Goal: Task Accomplishment & Management: Use online tool/utility

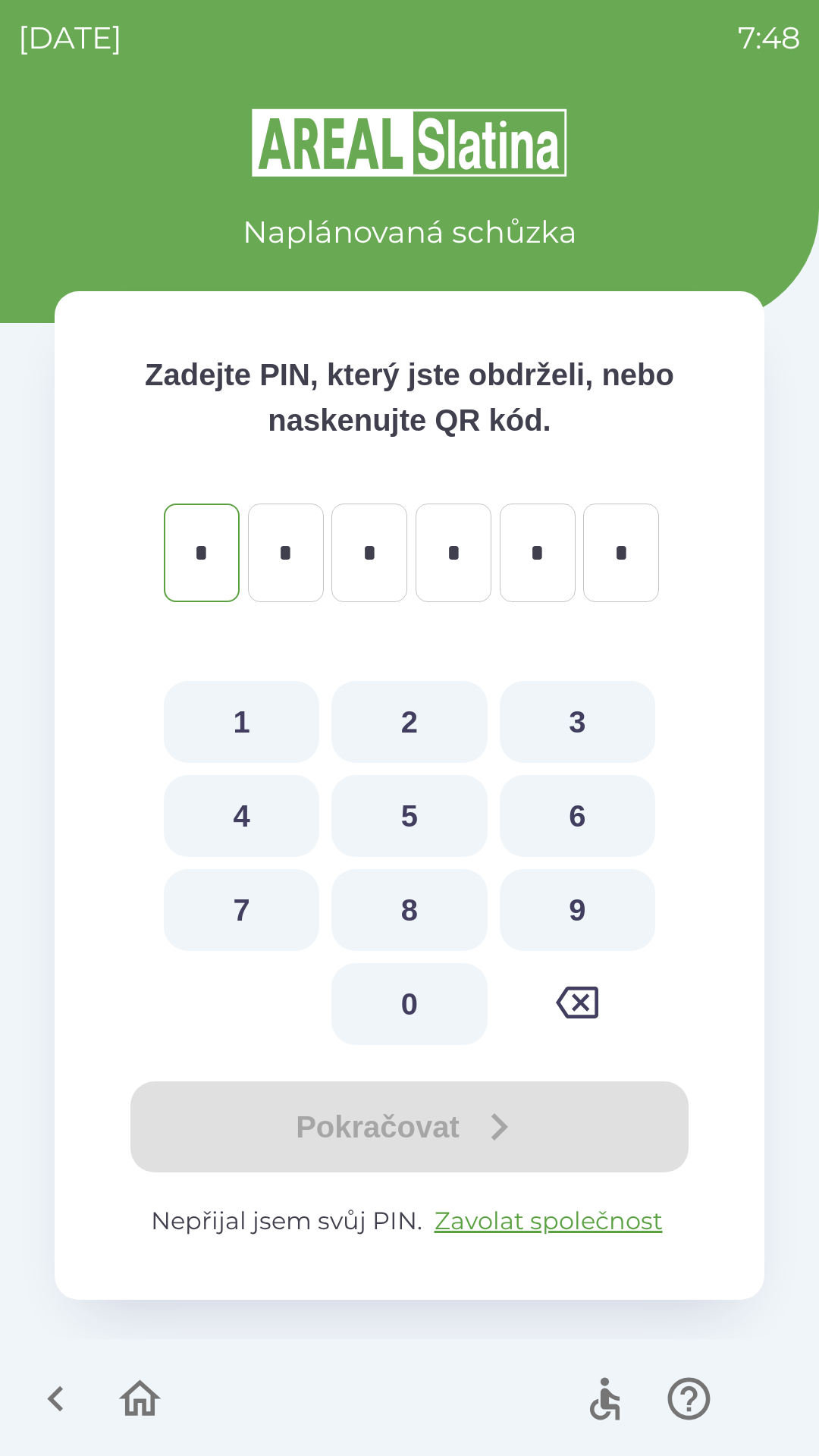
click at [101, 197] on div "Naplánovaná schůzka" at bounding box center [409, 180] width 709 height 149
click at [53, 1402] on icon "button" at bounding box center [55, 1399] width 16 height 26
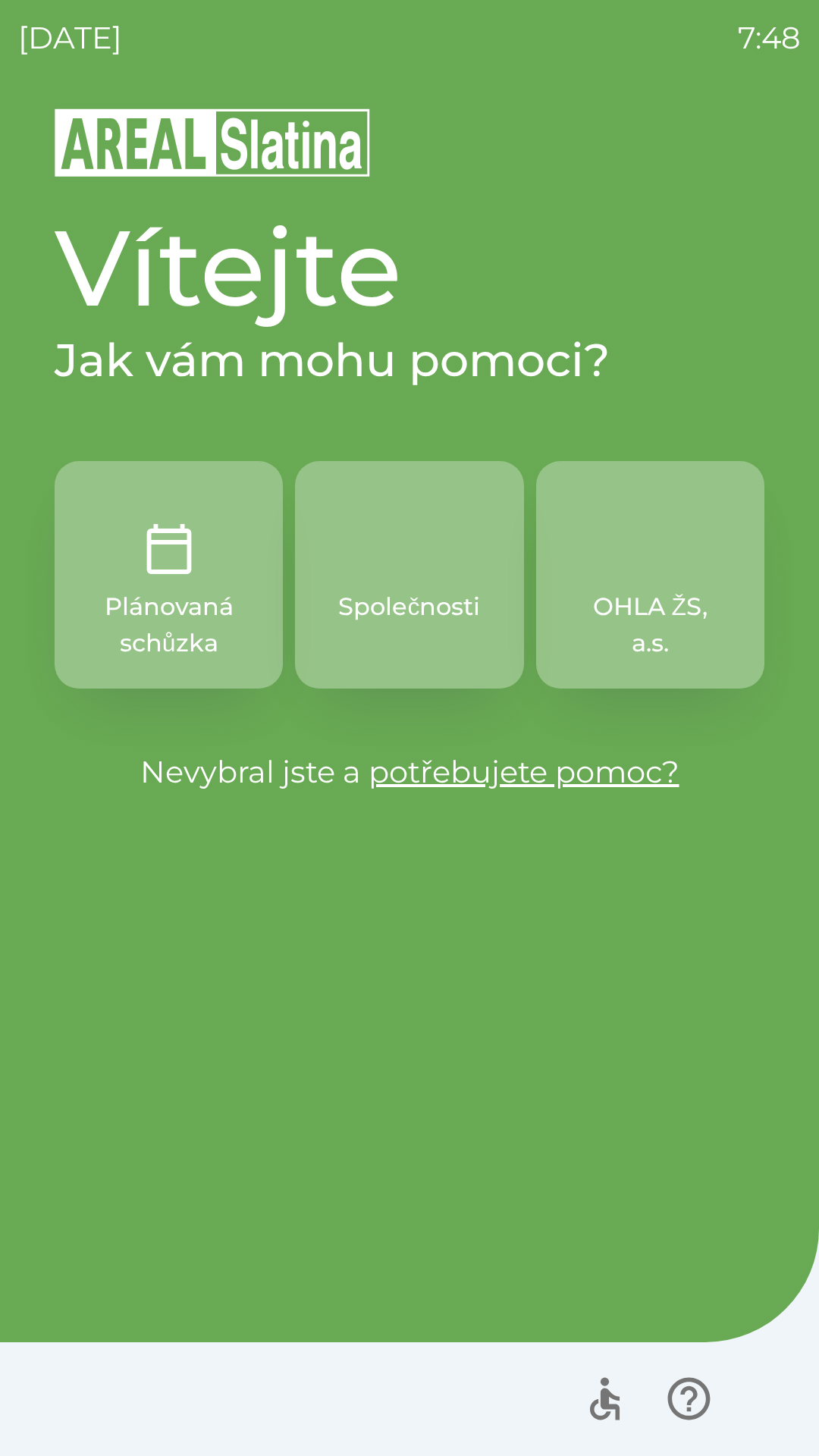
click at [426, 588] on p "Společnosti" at bounding box center [409, 607] width 142 height 37
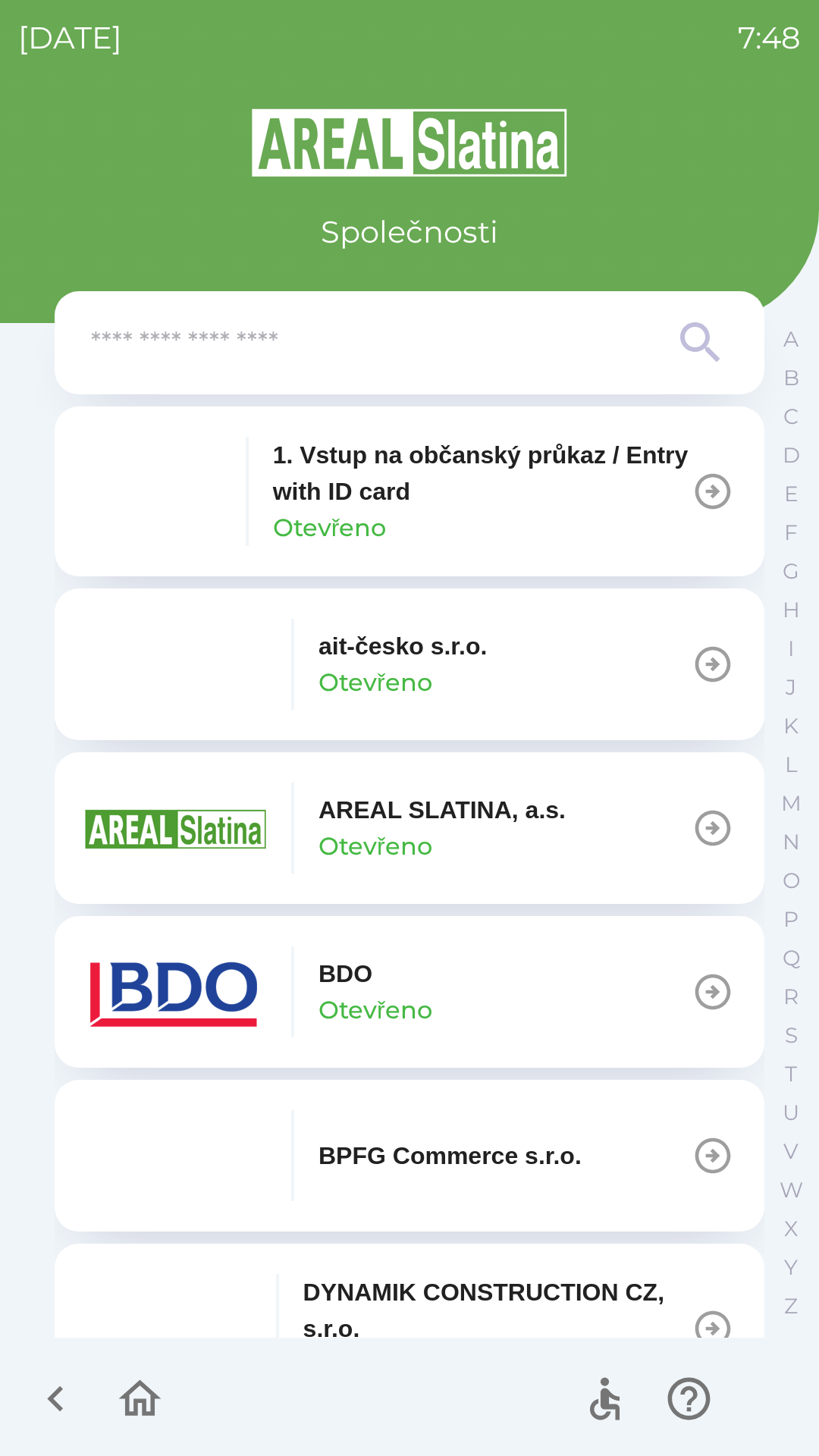
click at [494, 994] on button "BDO Otevřeno" at bounding box center [409, 991] width 709 height 151
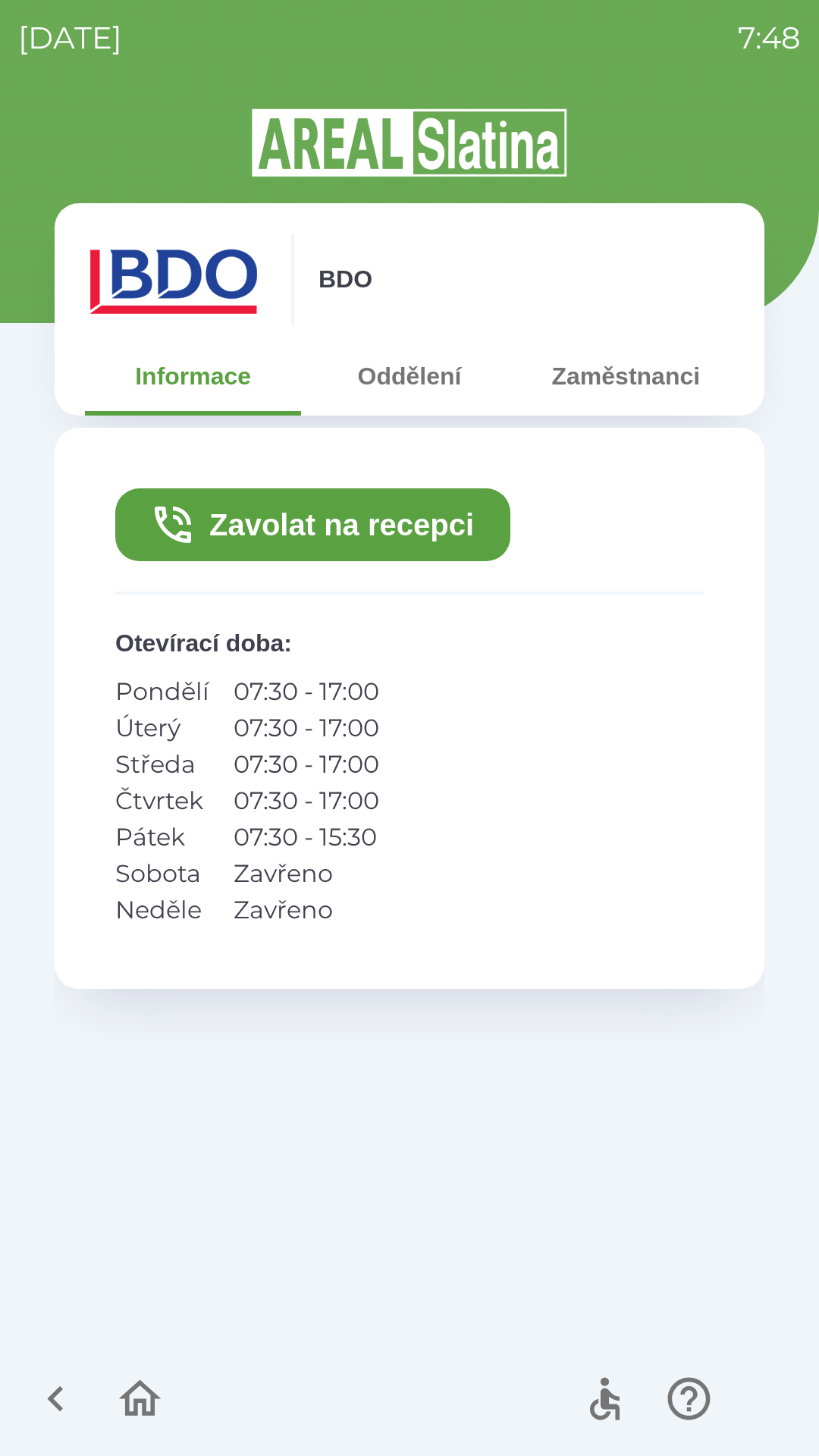
click at [364, 521] on button "Zavolat na recepci" at bounding box center [312, 525] width 395 height 73
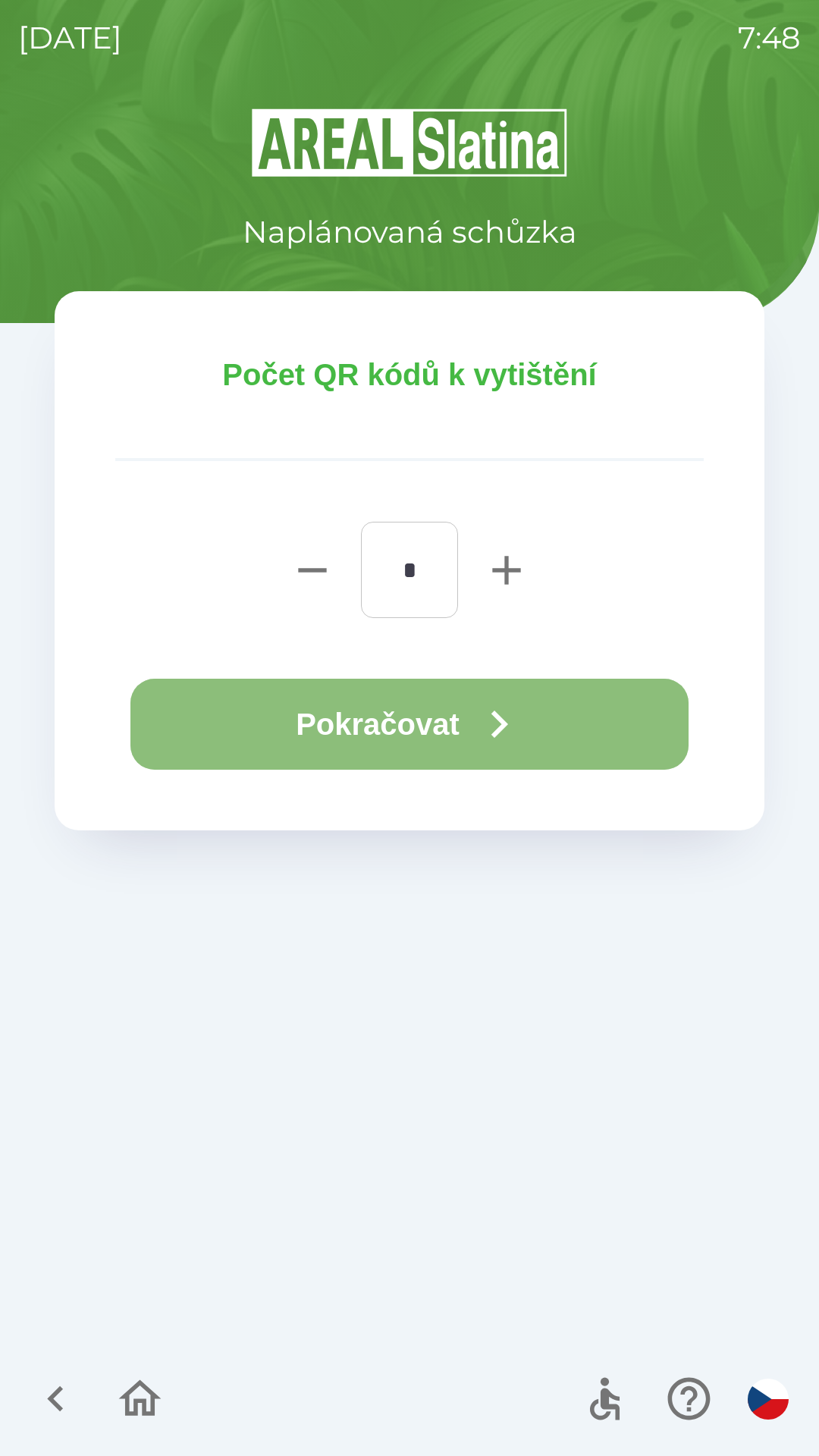
click at [430, 714] on button "Pokračovat" at bounding box center [409, 724] width 558 height 91
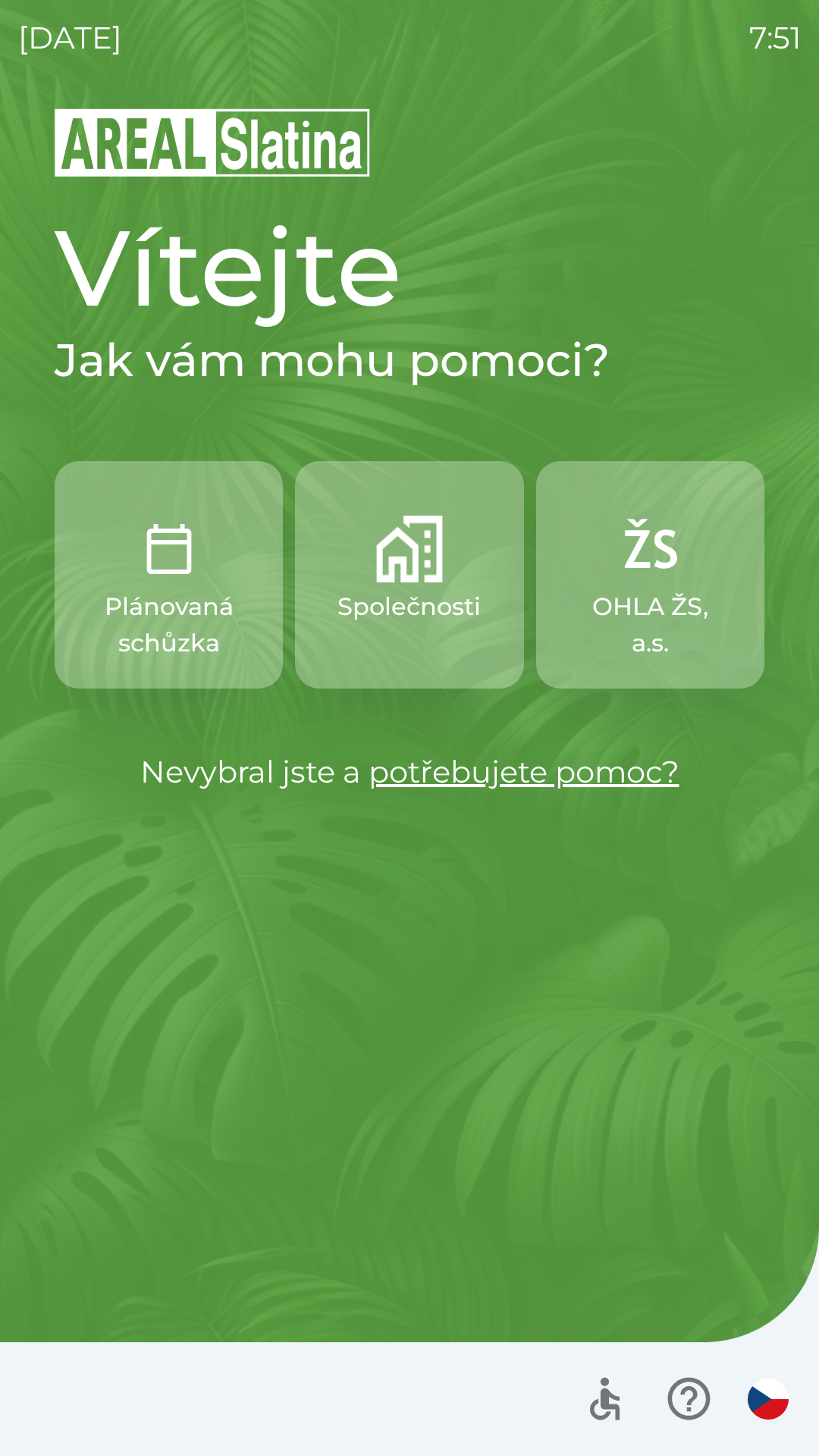
click at [339, 597] on p "Společnosti" at bounding box center [409, 607] width 144 height 37
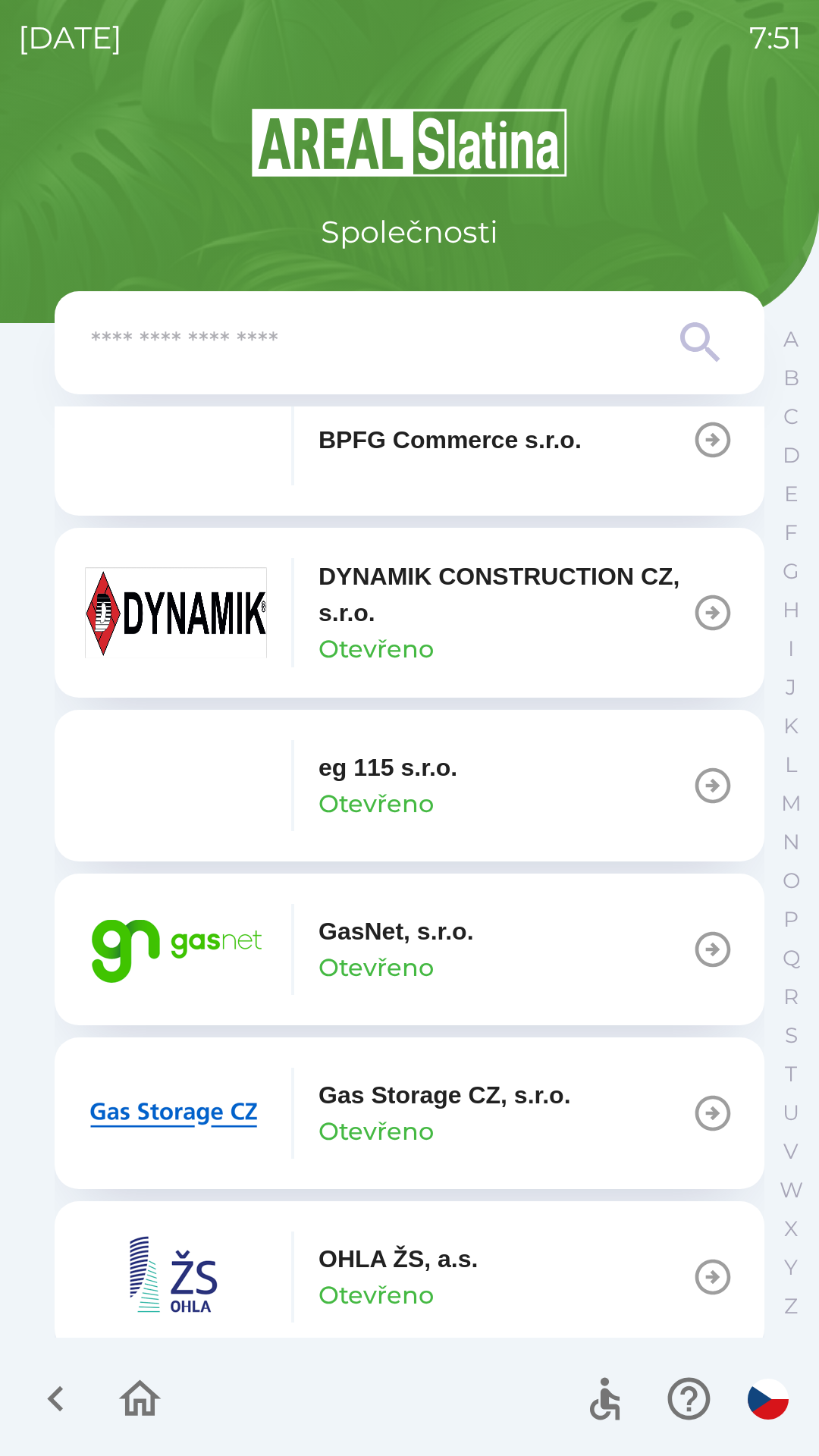
scroll to position [725, 0]
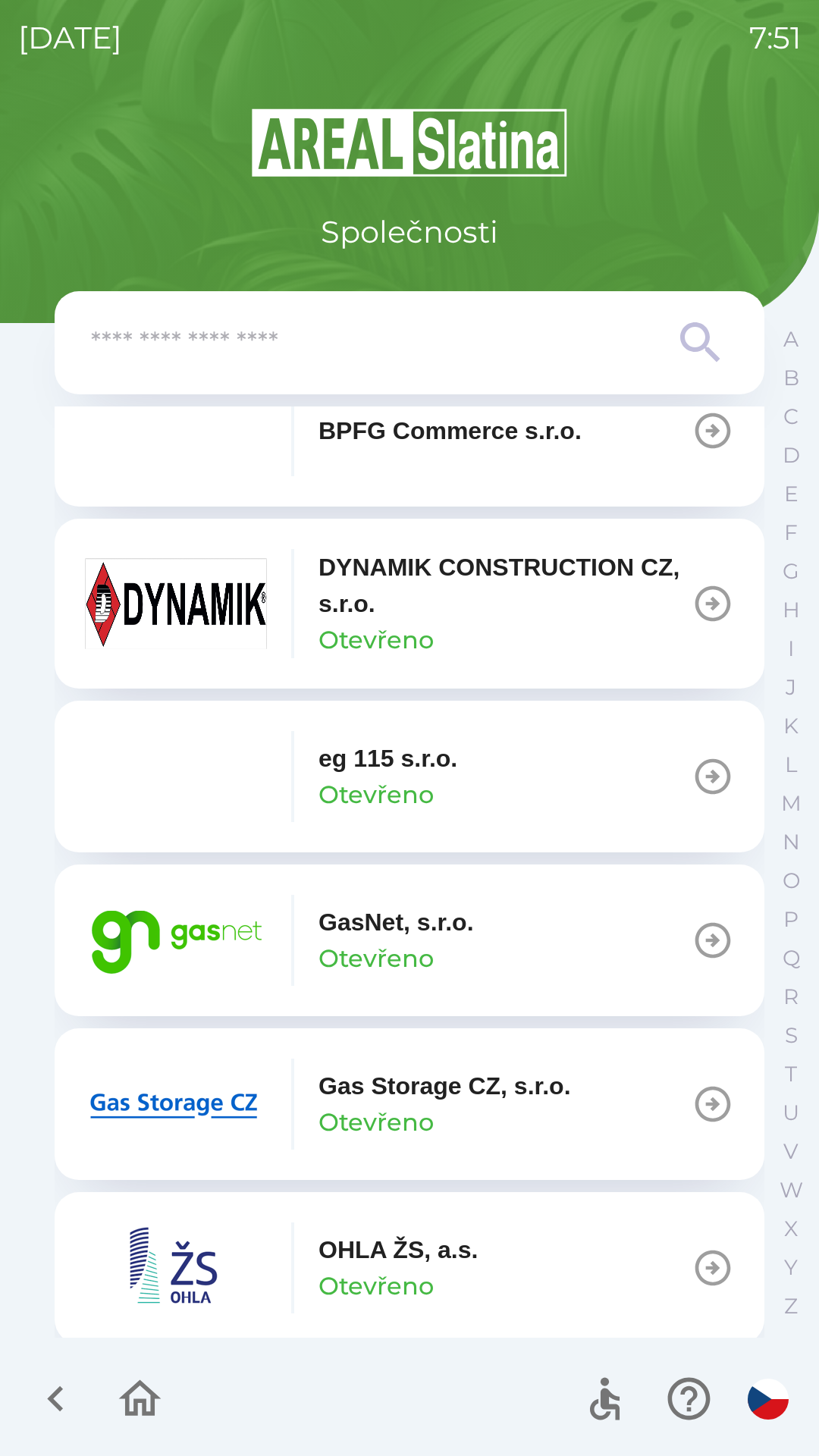
click at [463, 913] on p "GasNet, s.r.o." at bounding box center [396, 922] width 156 height 37
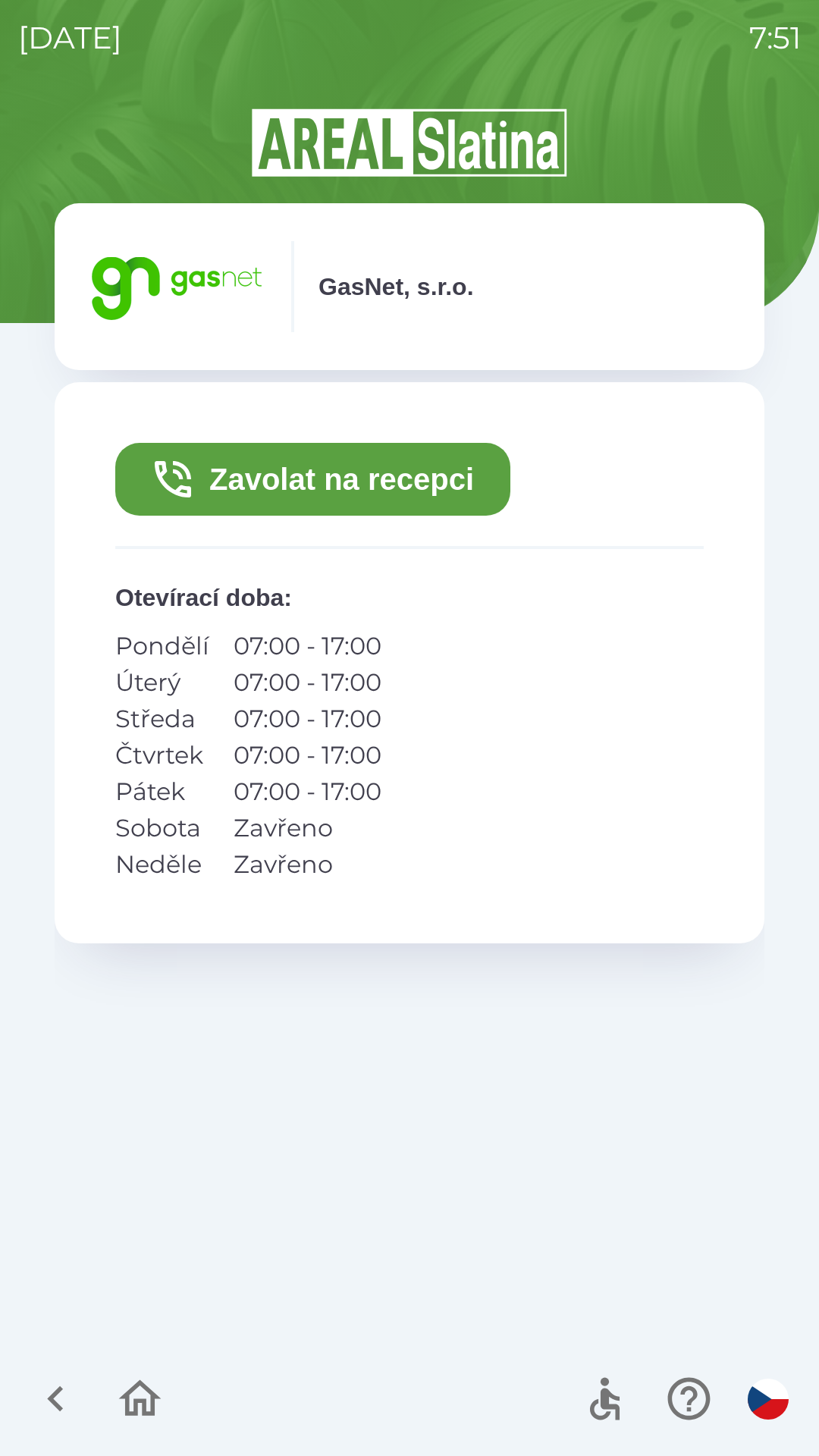
click at [382, 479] on button "Zavolat na recepci" at bounding box center [312, 480] width 395 height 73
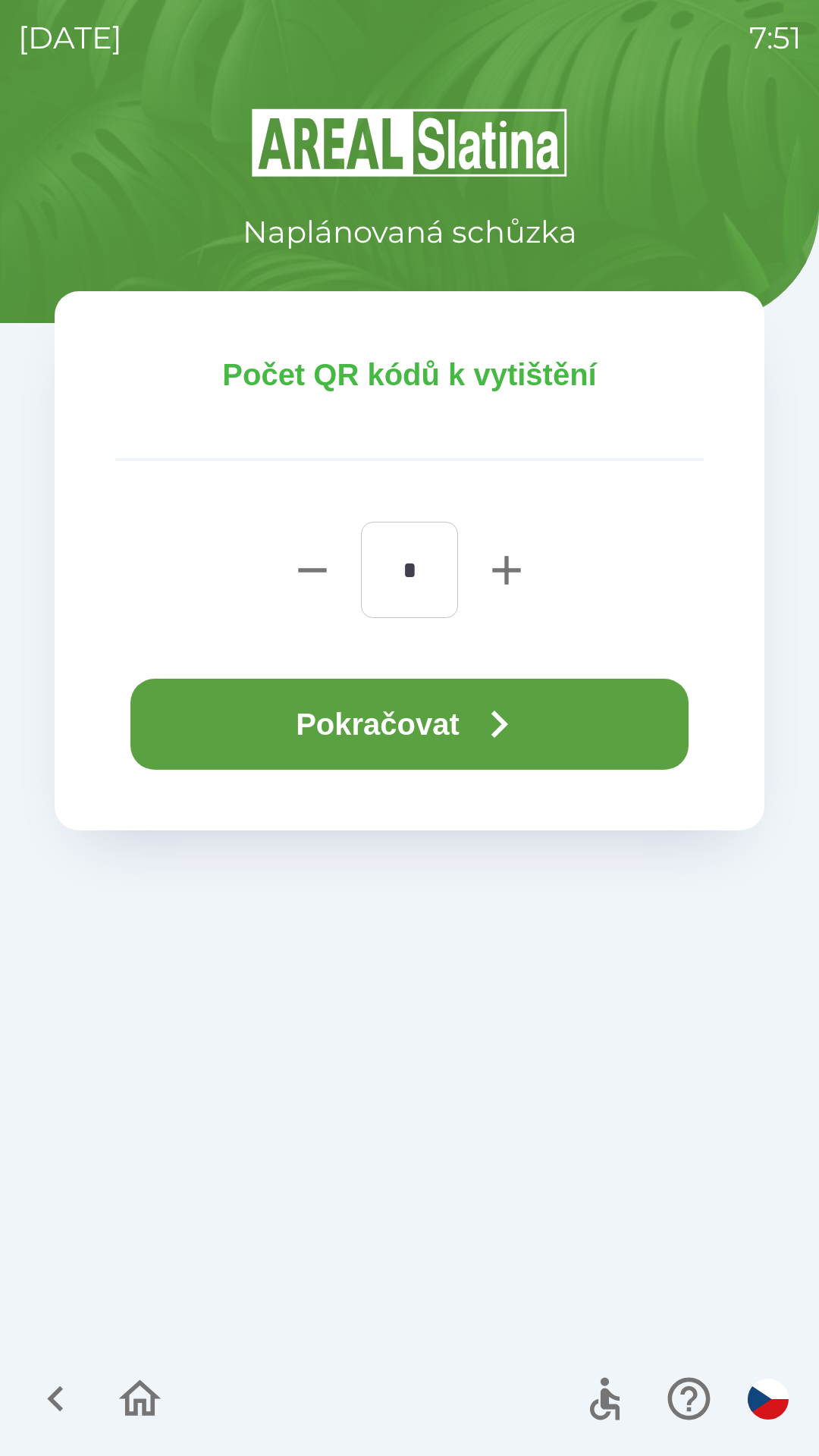
click at [434, 738] on button "Pokračovat" at bounding box center [409, 724] width 558 height 91
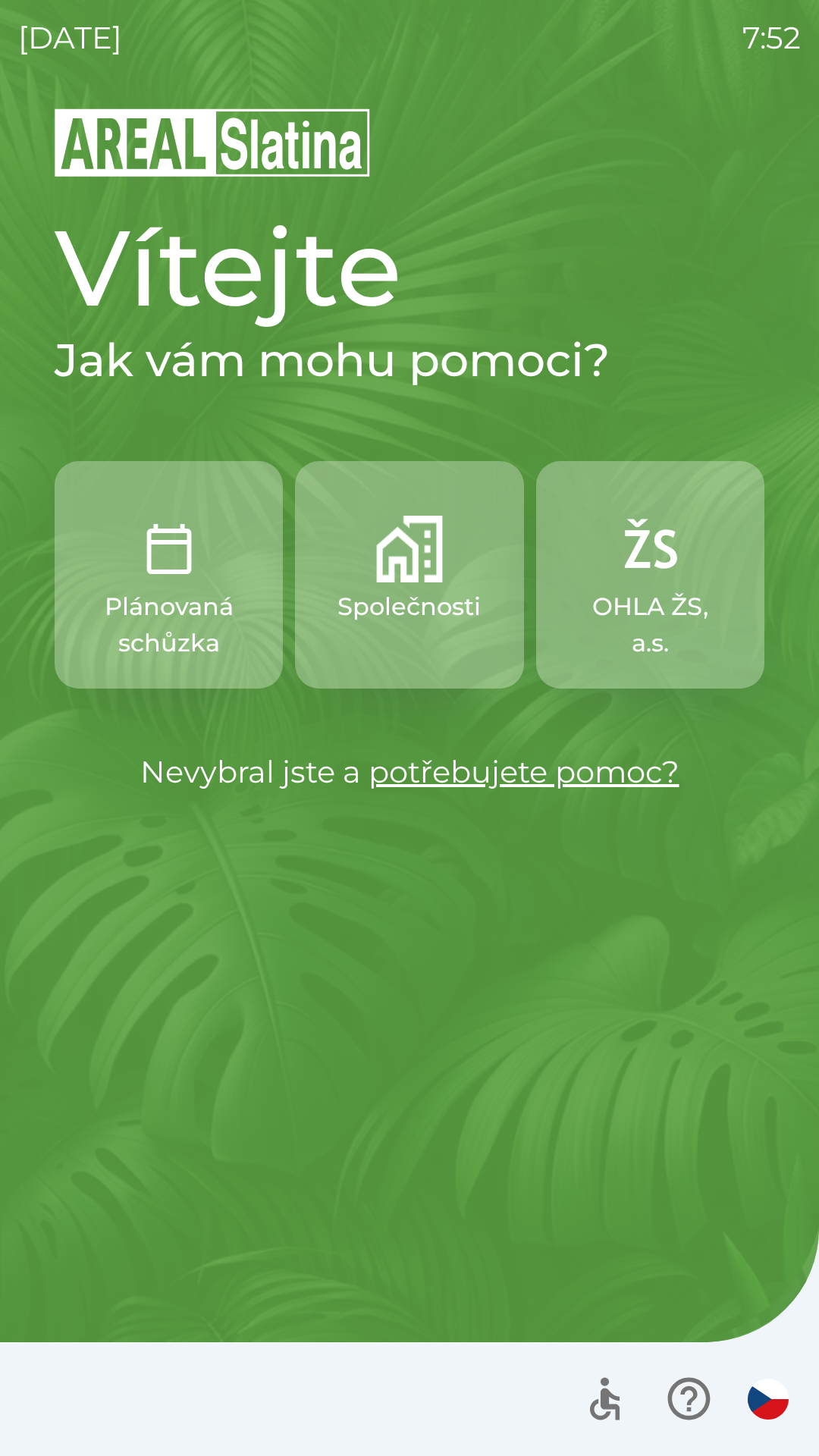
click at [426, 540] on img "button" at bounding box center [409, 548] width 67 height 67
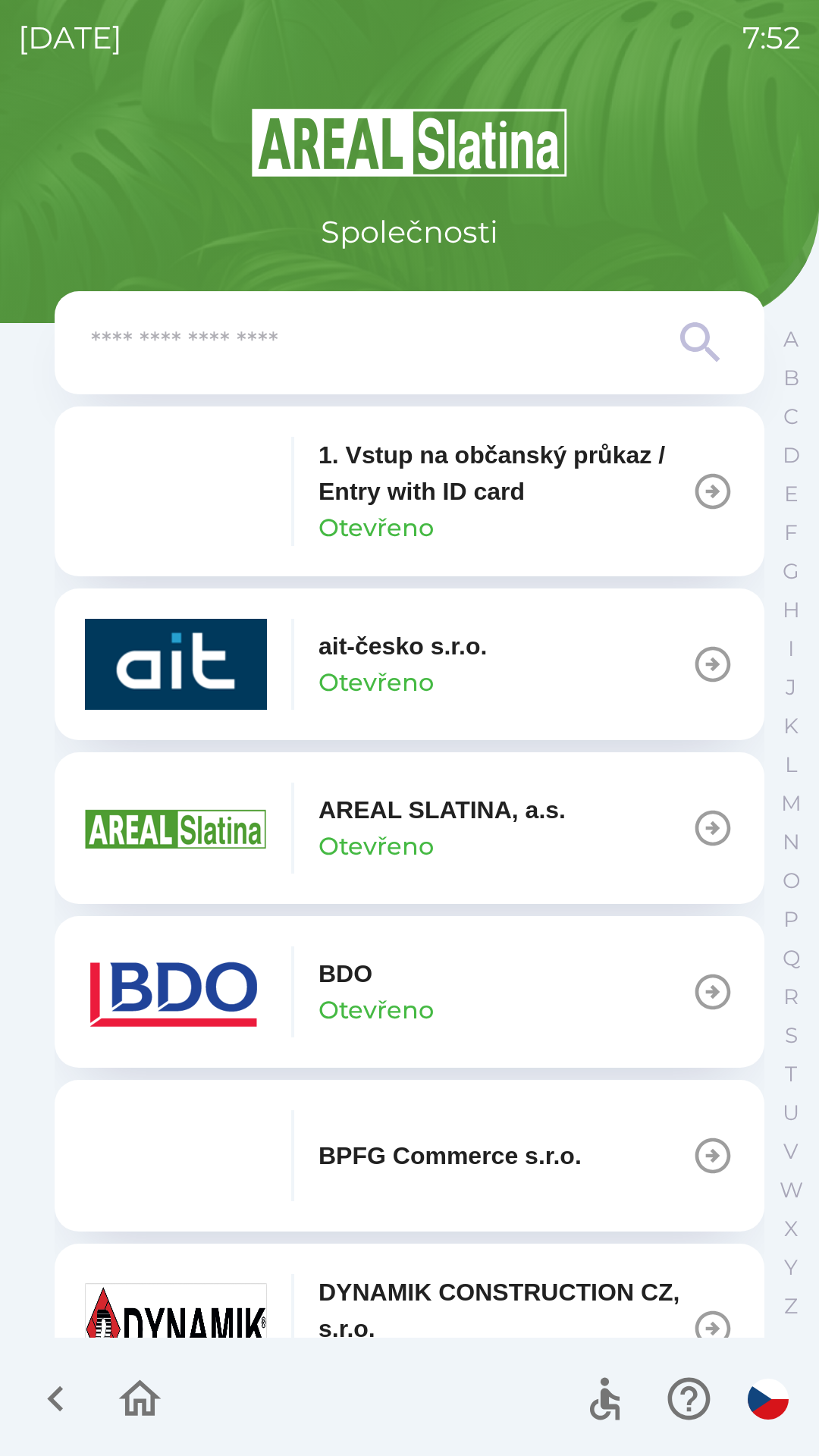
click at [347, 993] on p "Otevřeno" at bounding box center [376, 1010] width 115 height 37
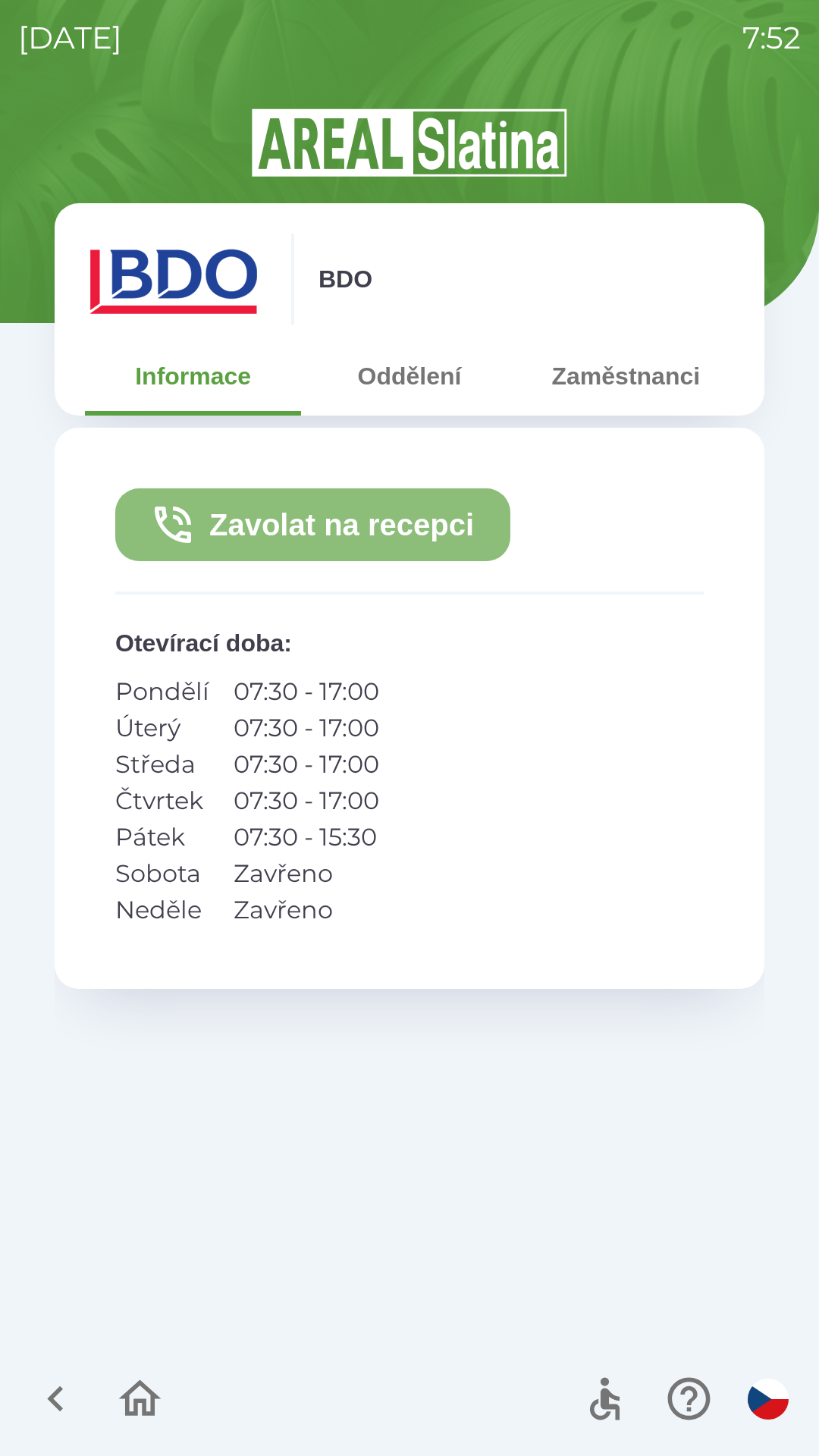
click at [279, 521] on button "Zavolat na recepci" at bounding box center [312, 525] width 395 height 73
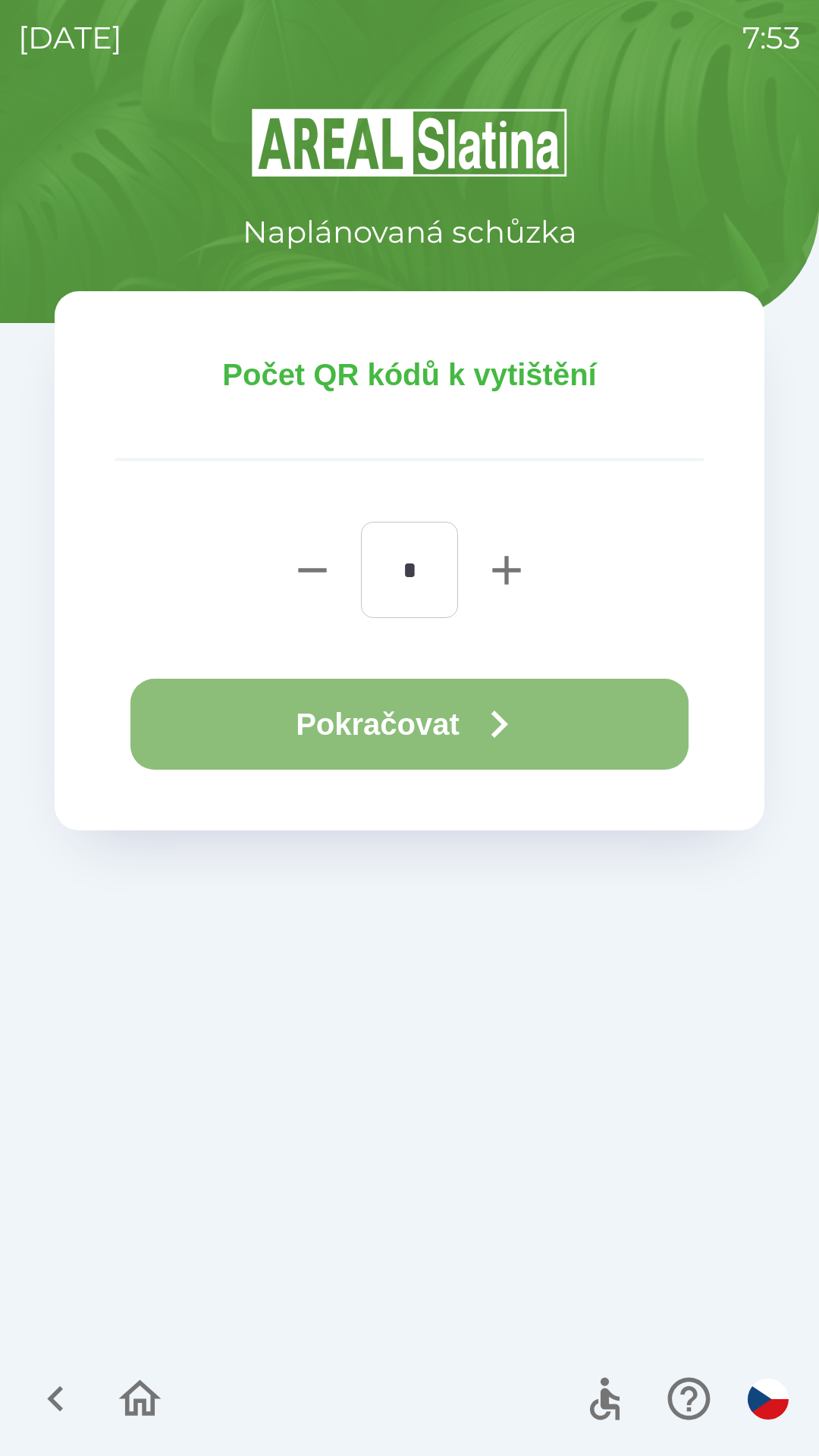
click at [471, 723] on button "Pokračovat" at bounding box center [409, 724] width 558 height 91
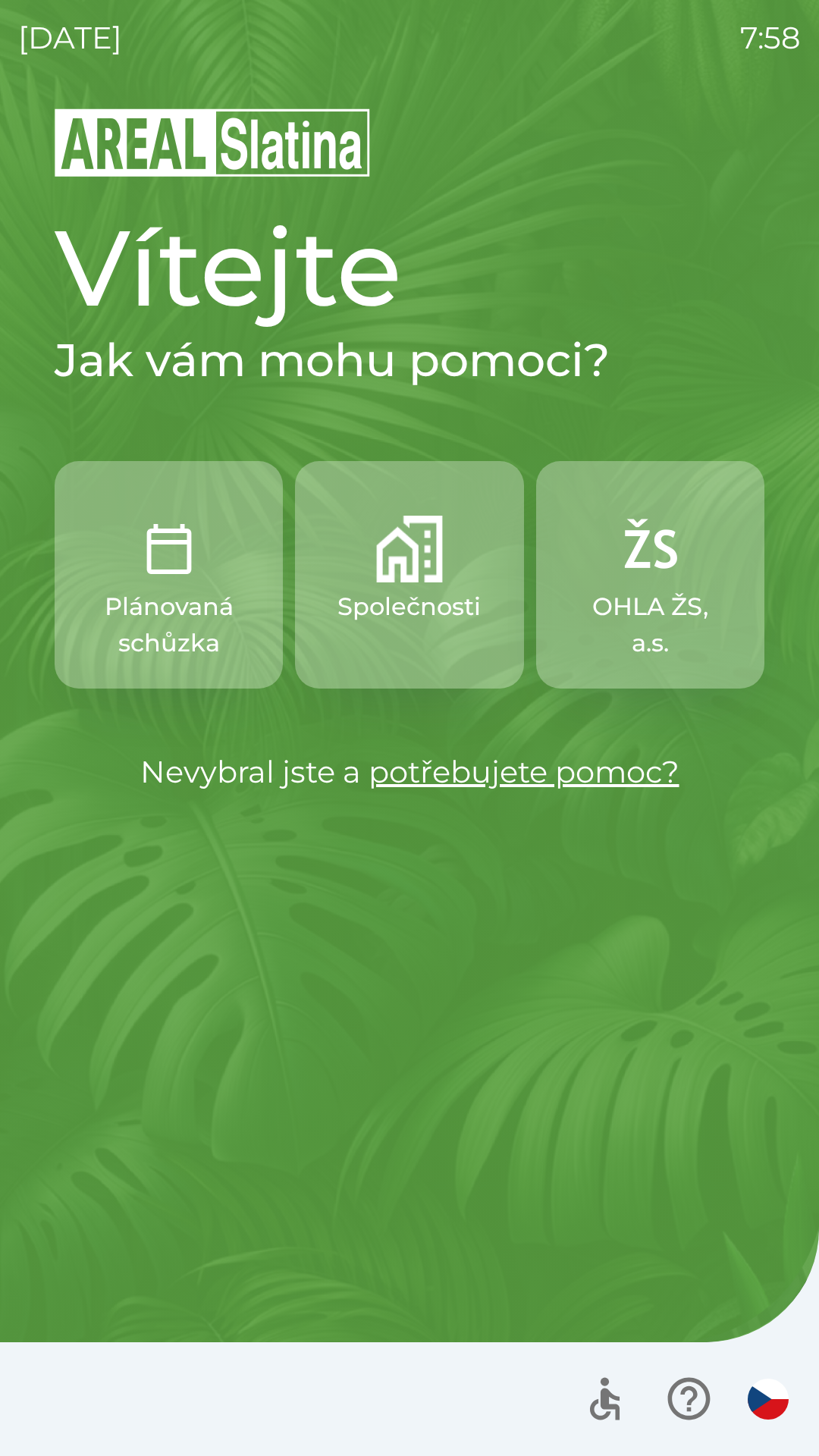
click at [428, 577] on img "button" at bounding box center [409, 548] width 67 height 67
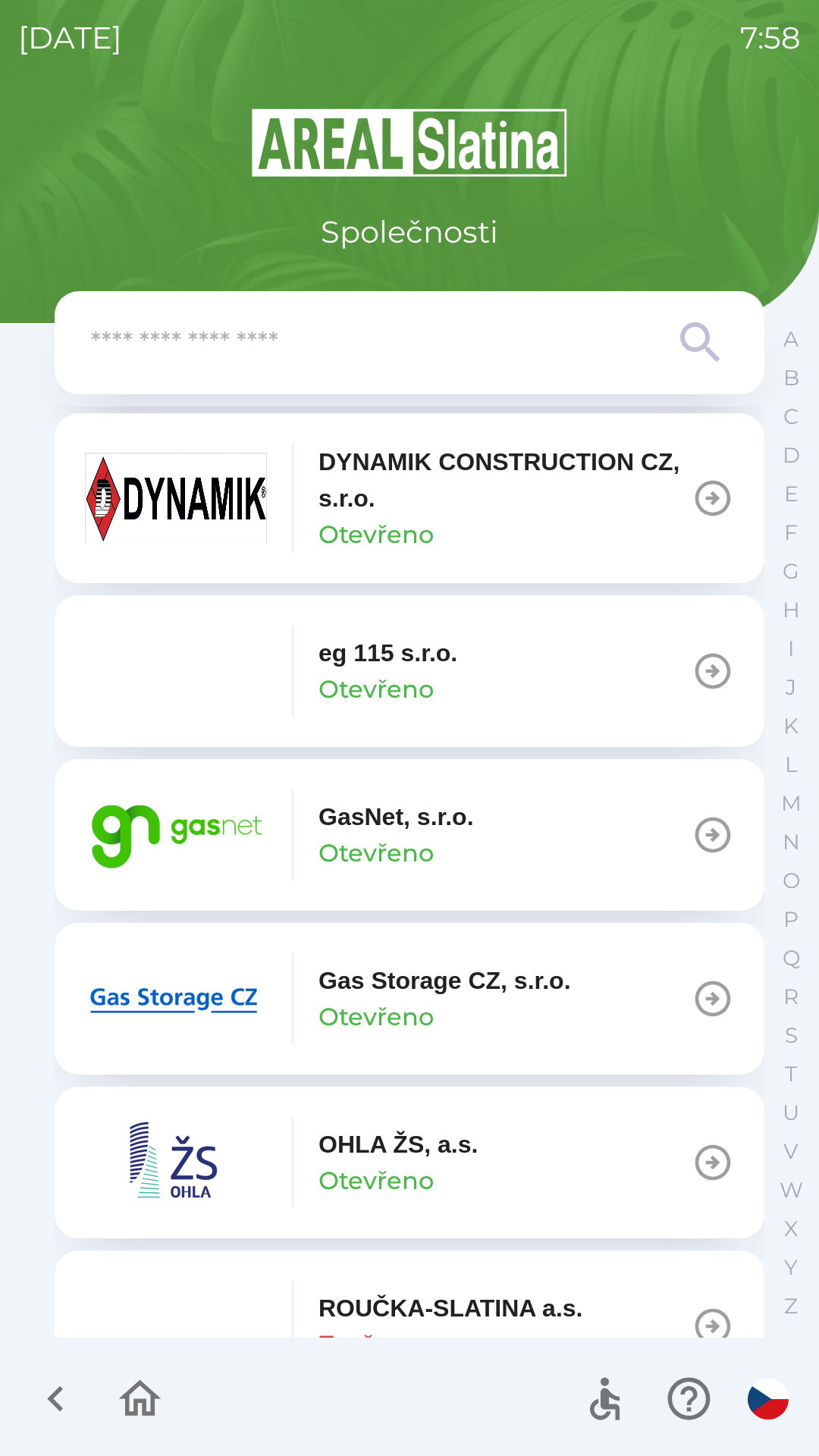
scroll to position [939, 0]
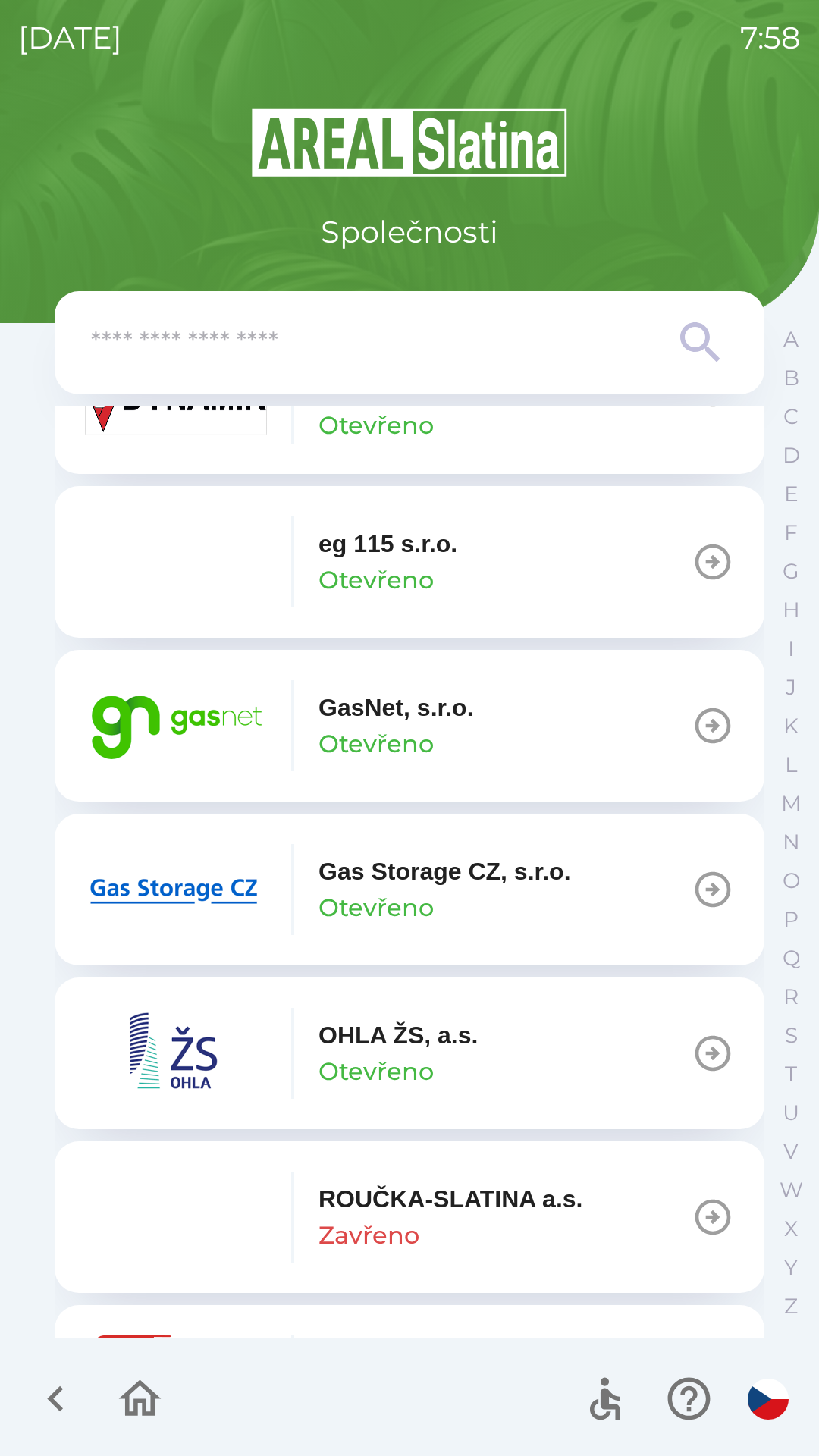
click at [217, 885] on img "button" at bounding box center [176, 889] width 182 height 91
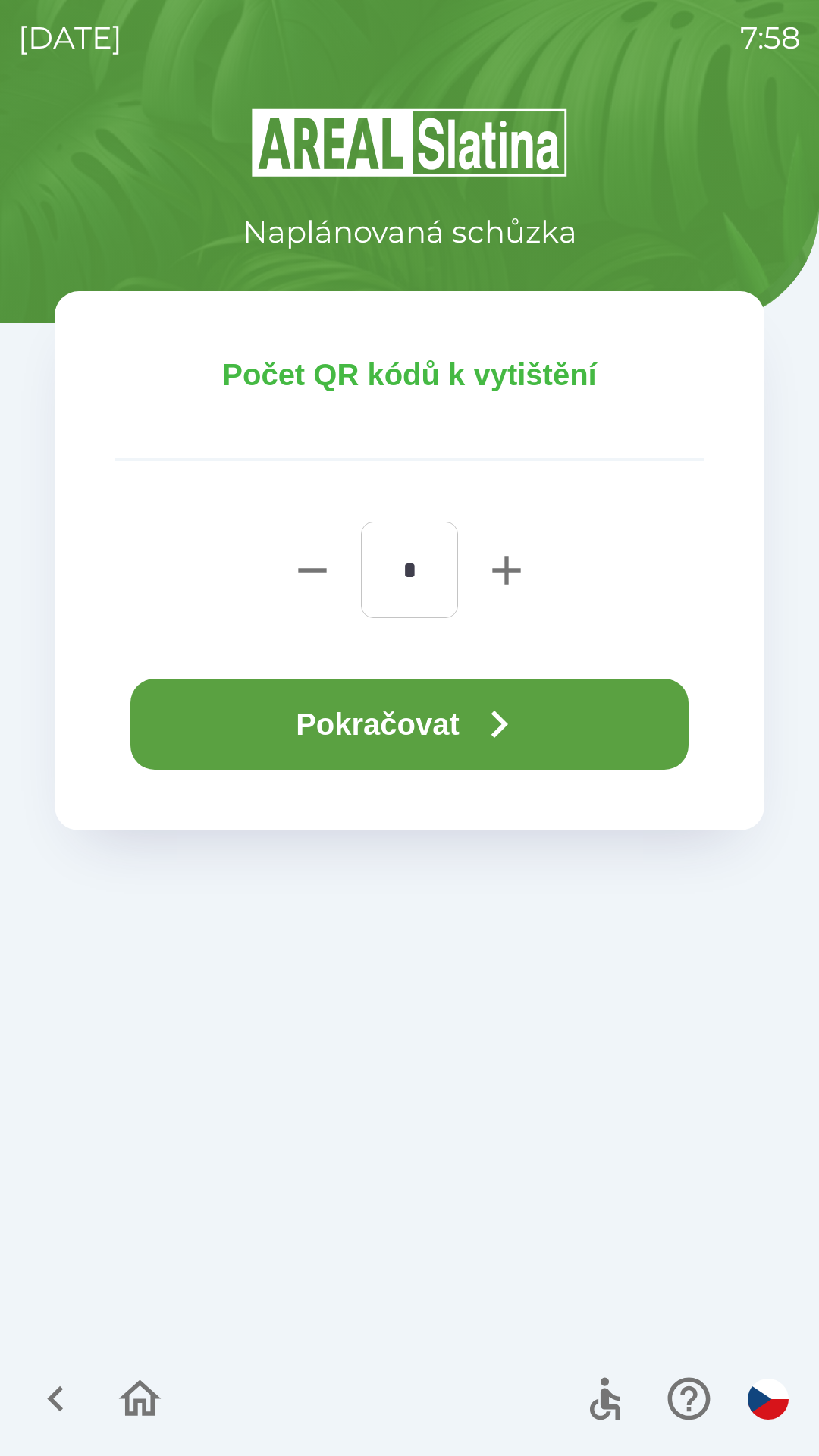
click at [449, 713] on button "Pokračovat" at bounding box center [409, 724] width 558 height 91
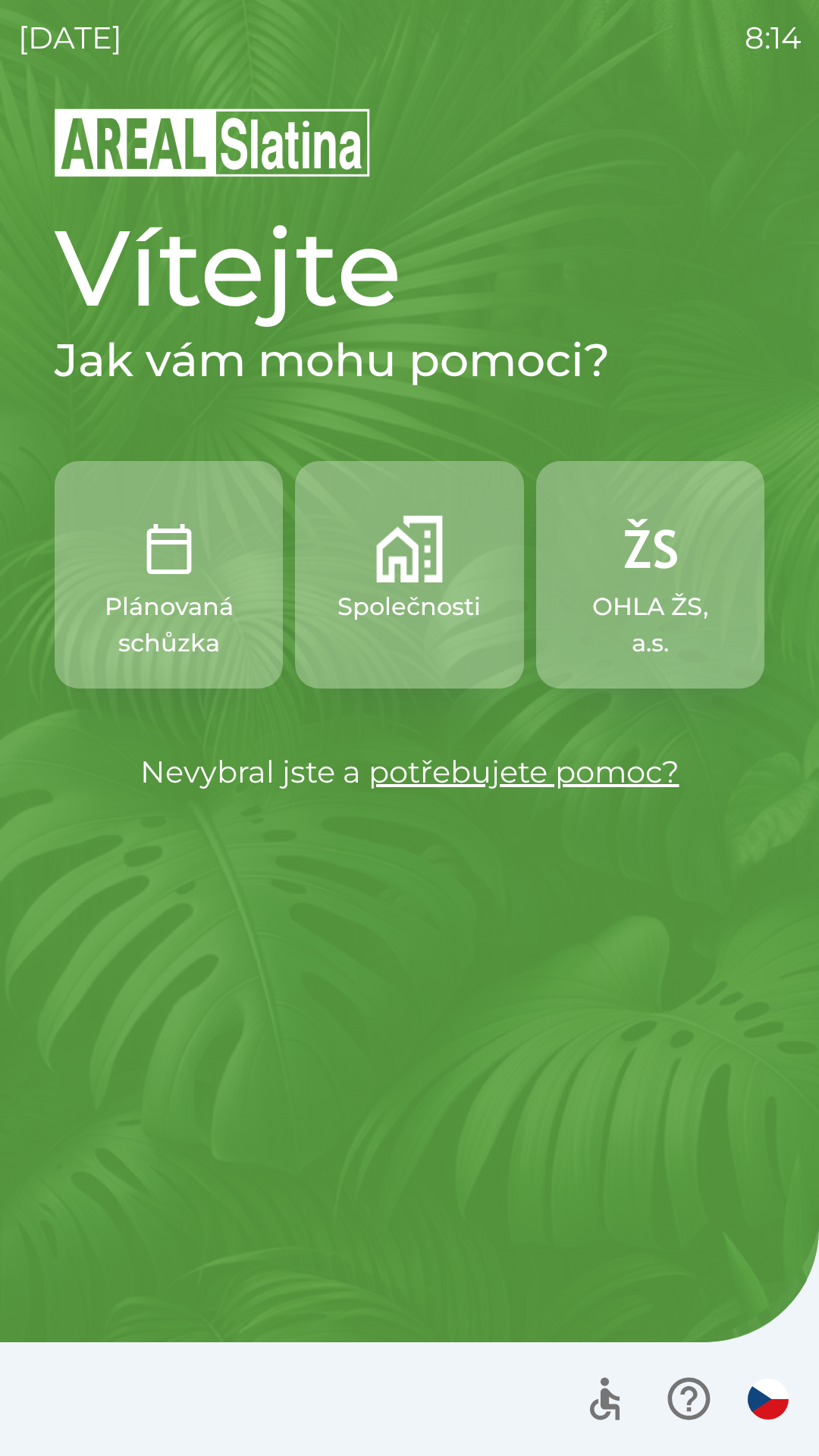
click at [403, 638] on button "Společnosti" at bounding box center [409, 574] width 228 height 227
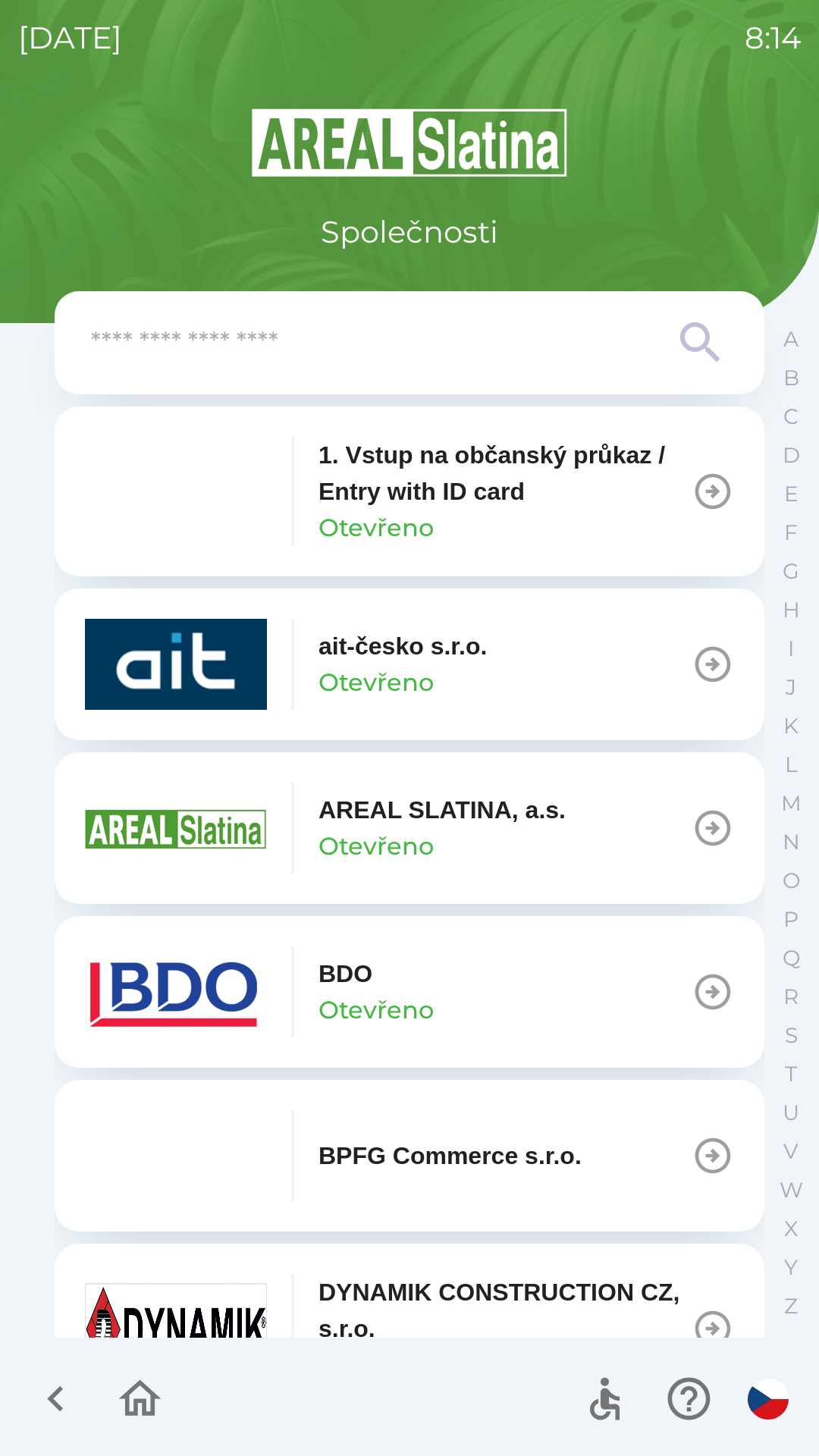
click at [414, 988] on div "BDO Otevřeno" at bounding box center [376, 992] width 115 height 73
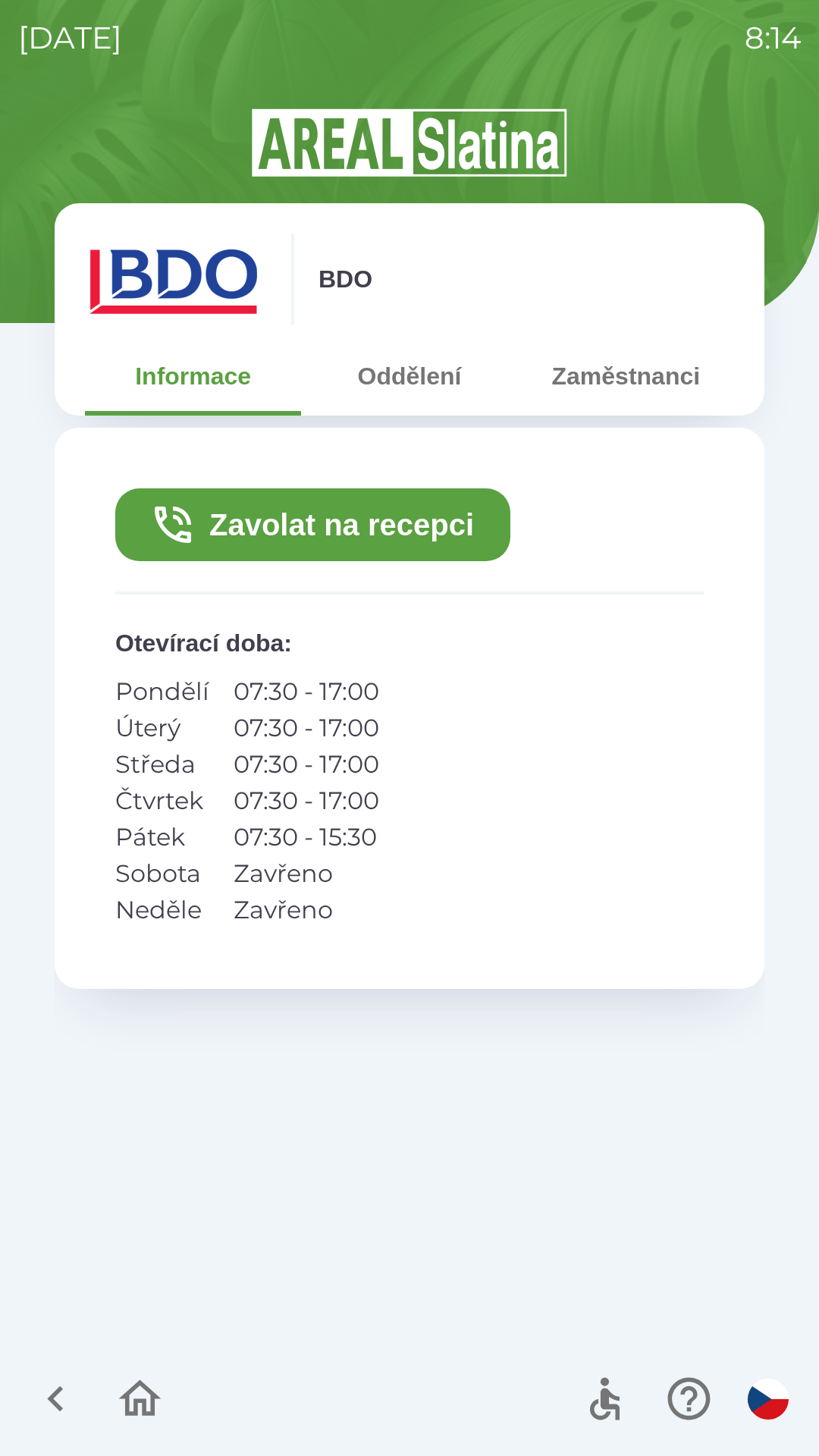
click at [256, 539] on button "Zavolat na recepci" at bounding box center [312, 525] width 395 height 73
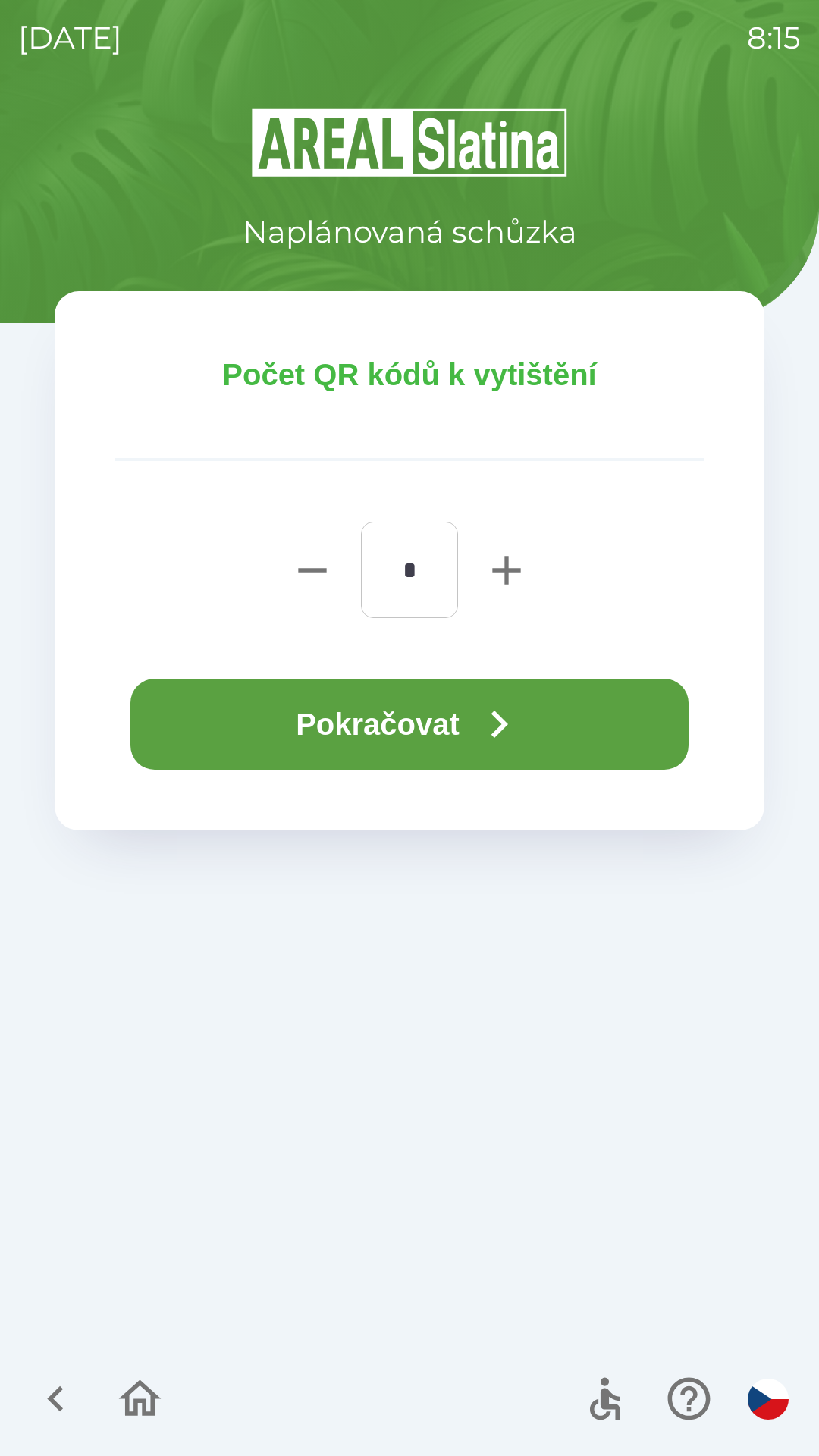
click at [352, 725] on button "Pokračovat" at bounding box center [409, 724] width 558 height 91
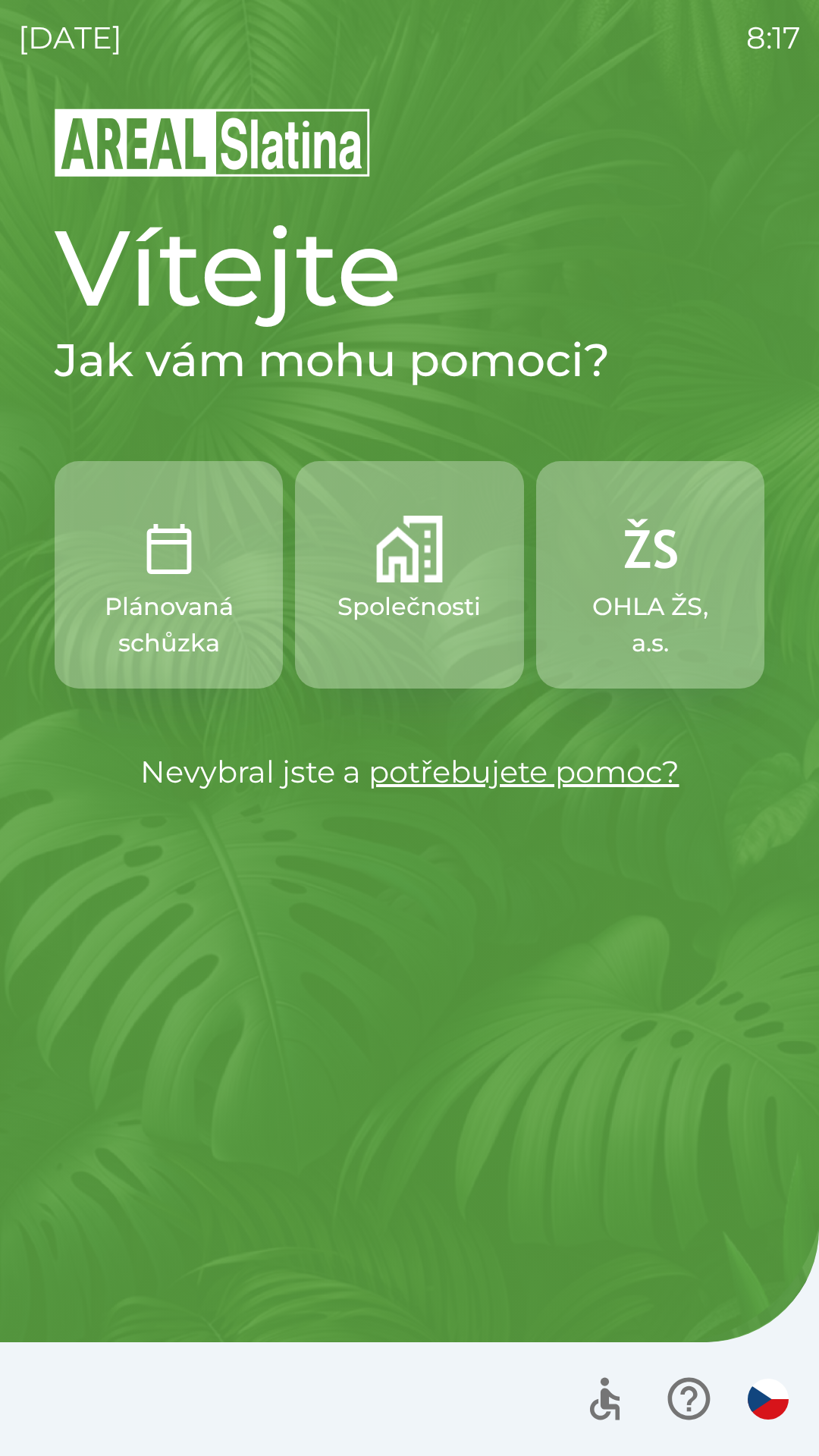
click at [414, 586] on button "Společnosti" at bounding box center [409, 574] width 228 height 227
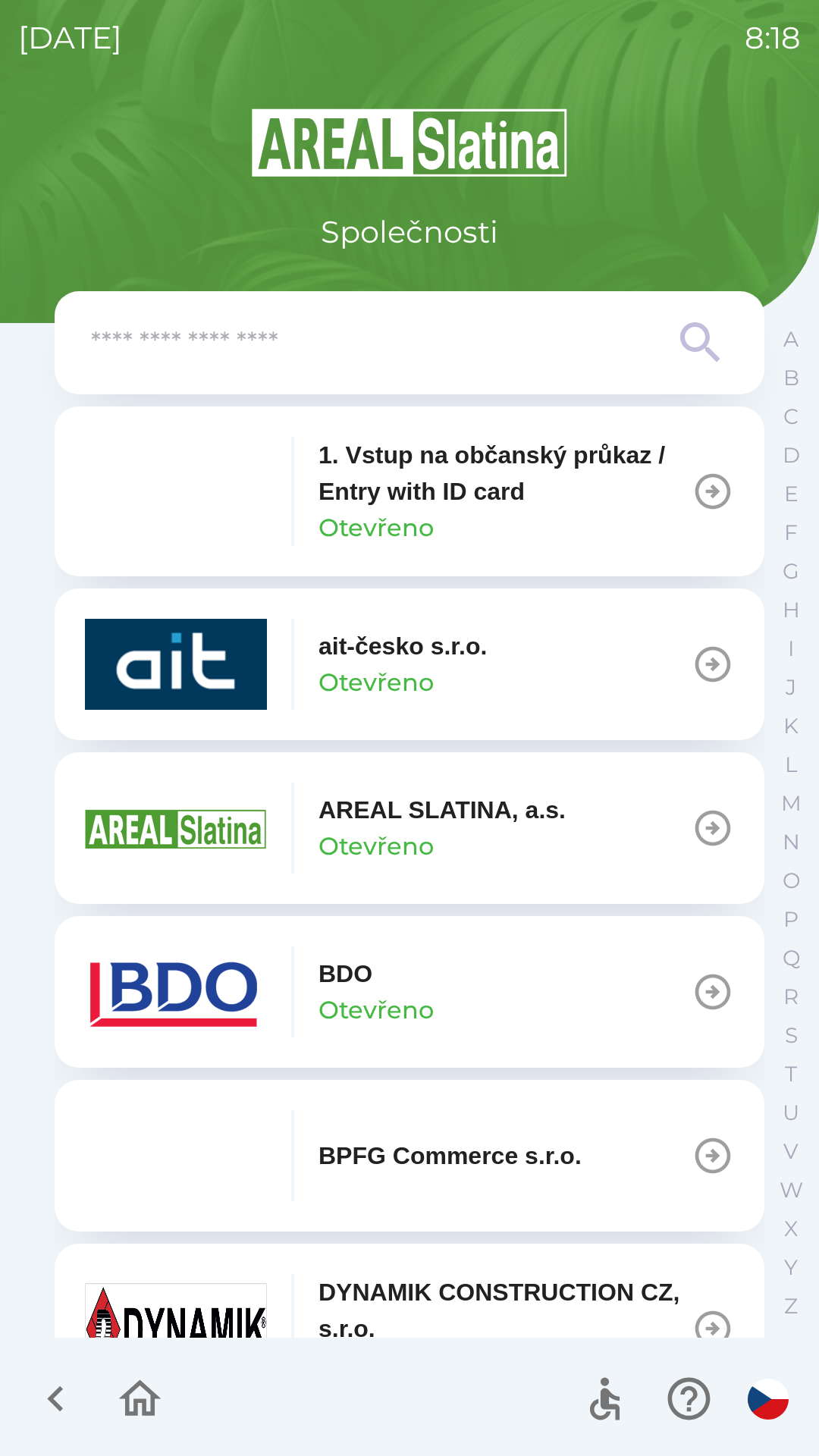
click at [426, 986] on div "BDO Otevřeno" at bounding box center [376, 992] width 115 height 73
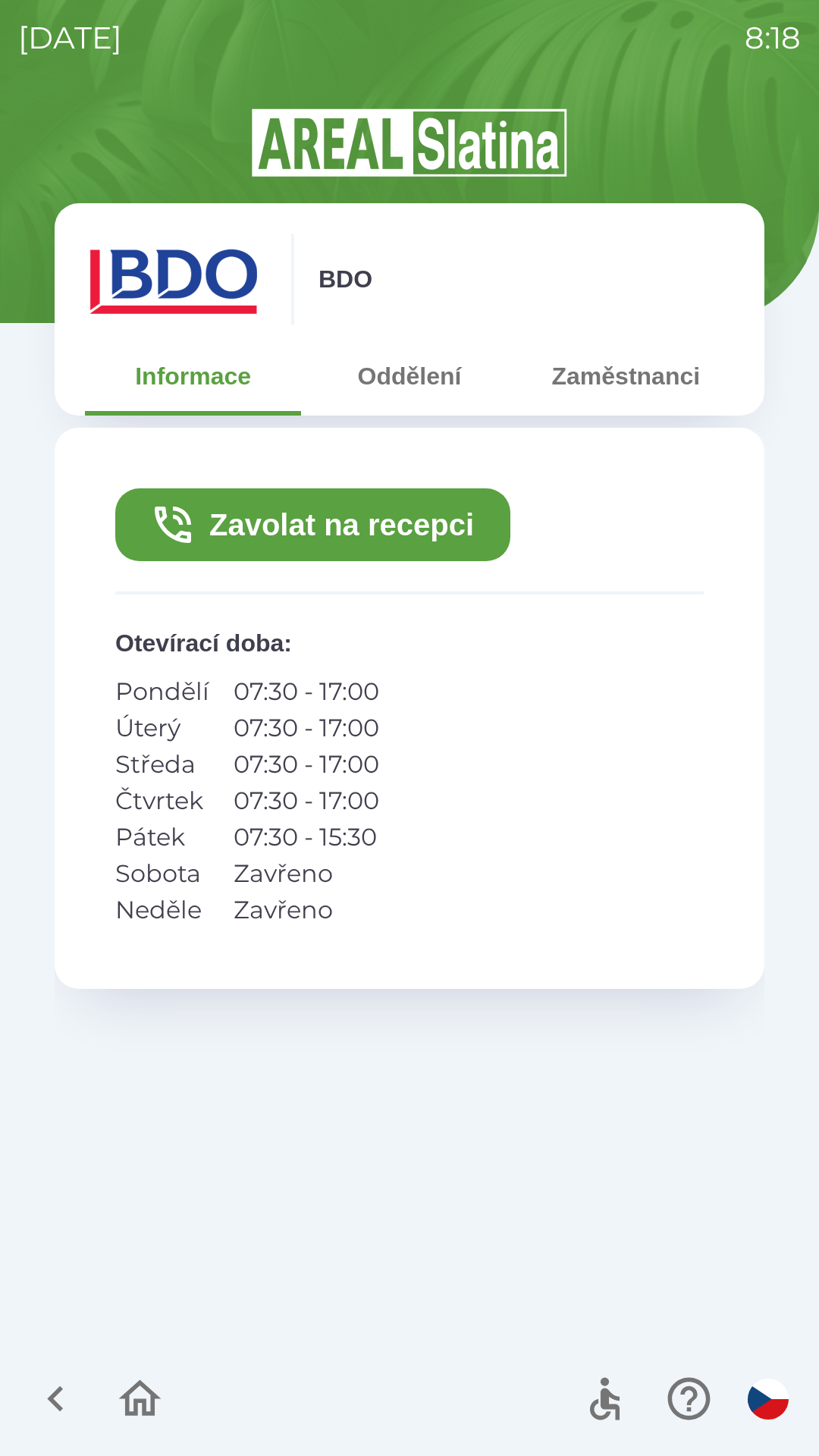
click at [398, 520] on button "Zavolat na recepci" at bounding box center [312, 525] width 395 height 73
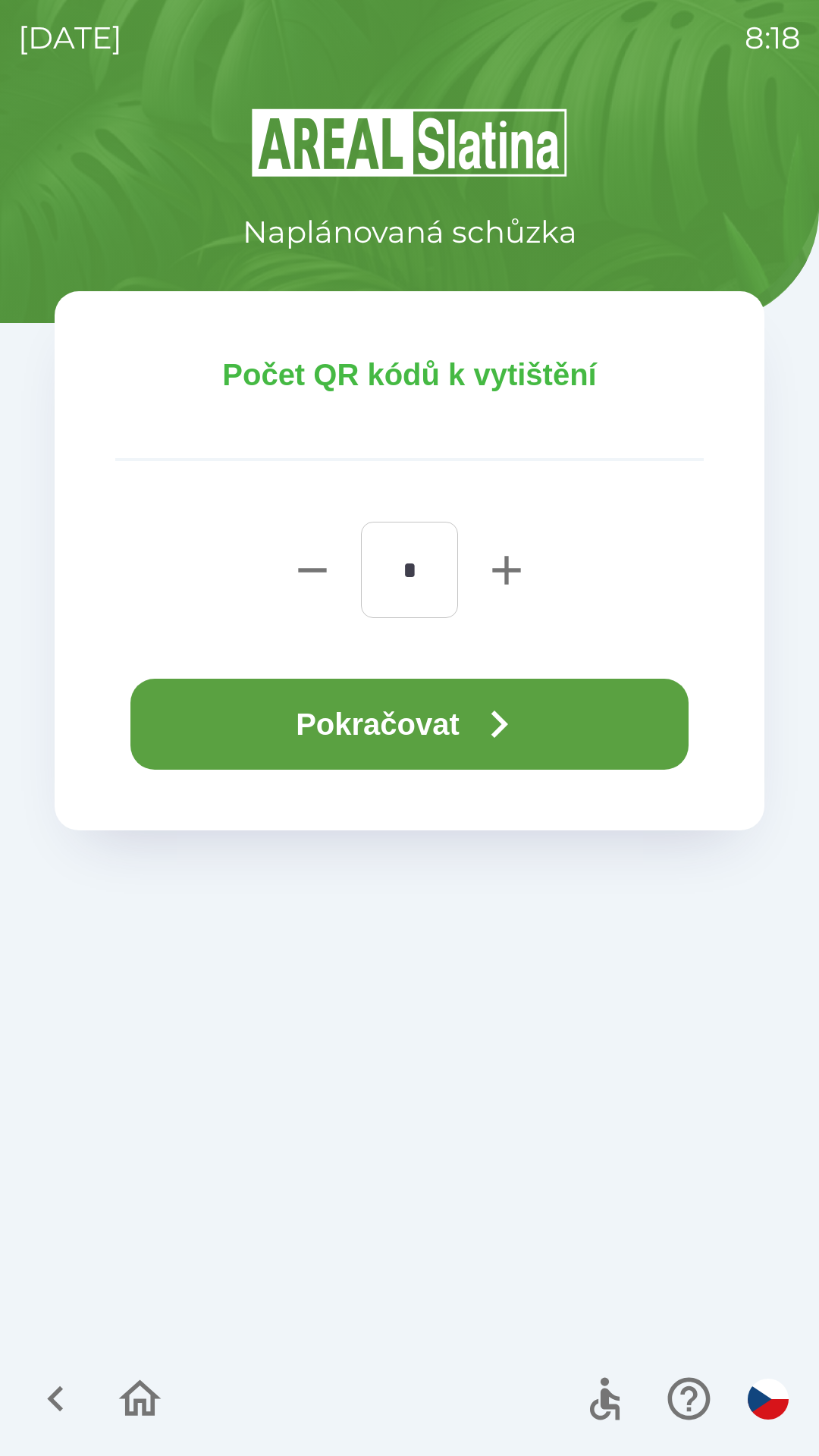
click at [462, 699] on button "Pokračovat" at bounding box center [409, 724] width 558 height 91
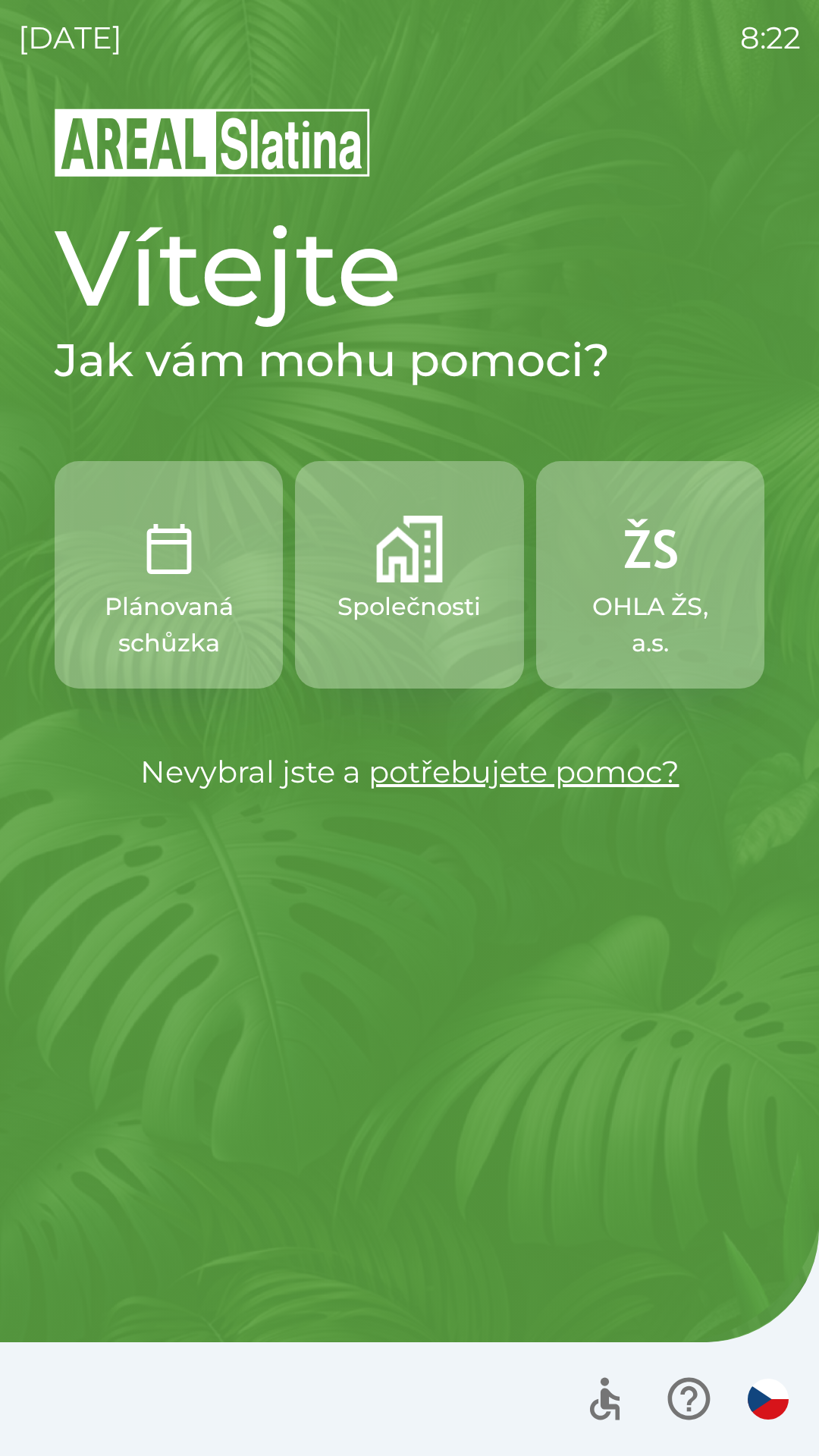
click at [415, 569] on img "button" at bounding box center [409, 548] width 67 height 67
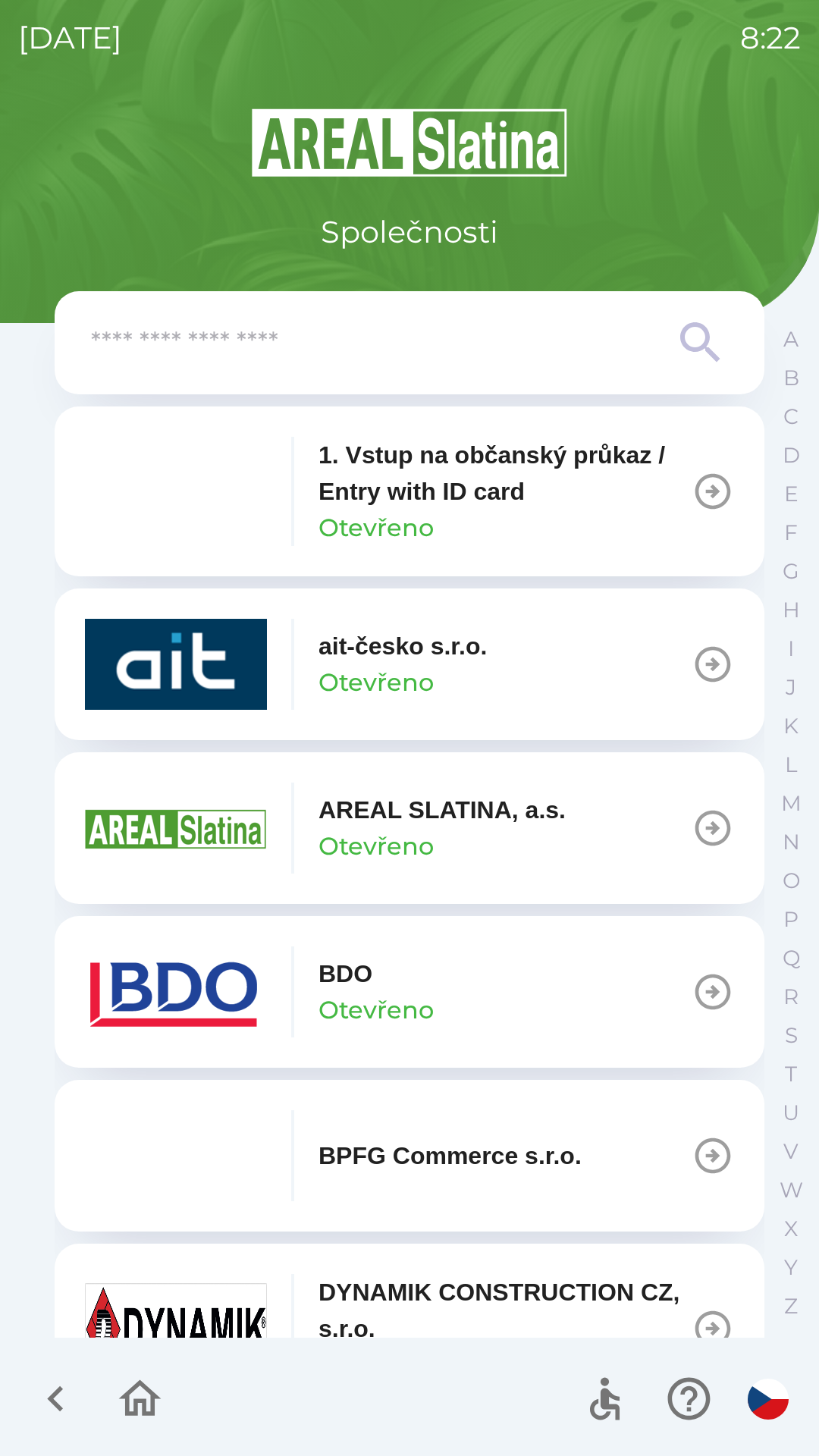
click at [386, 986] on div "BDO Otevřeno" at bounding box center [376, 992] width 115 height 73
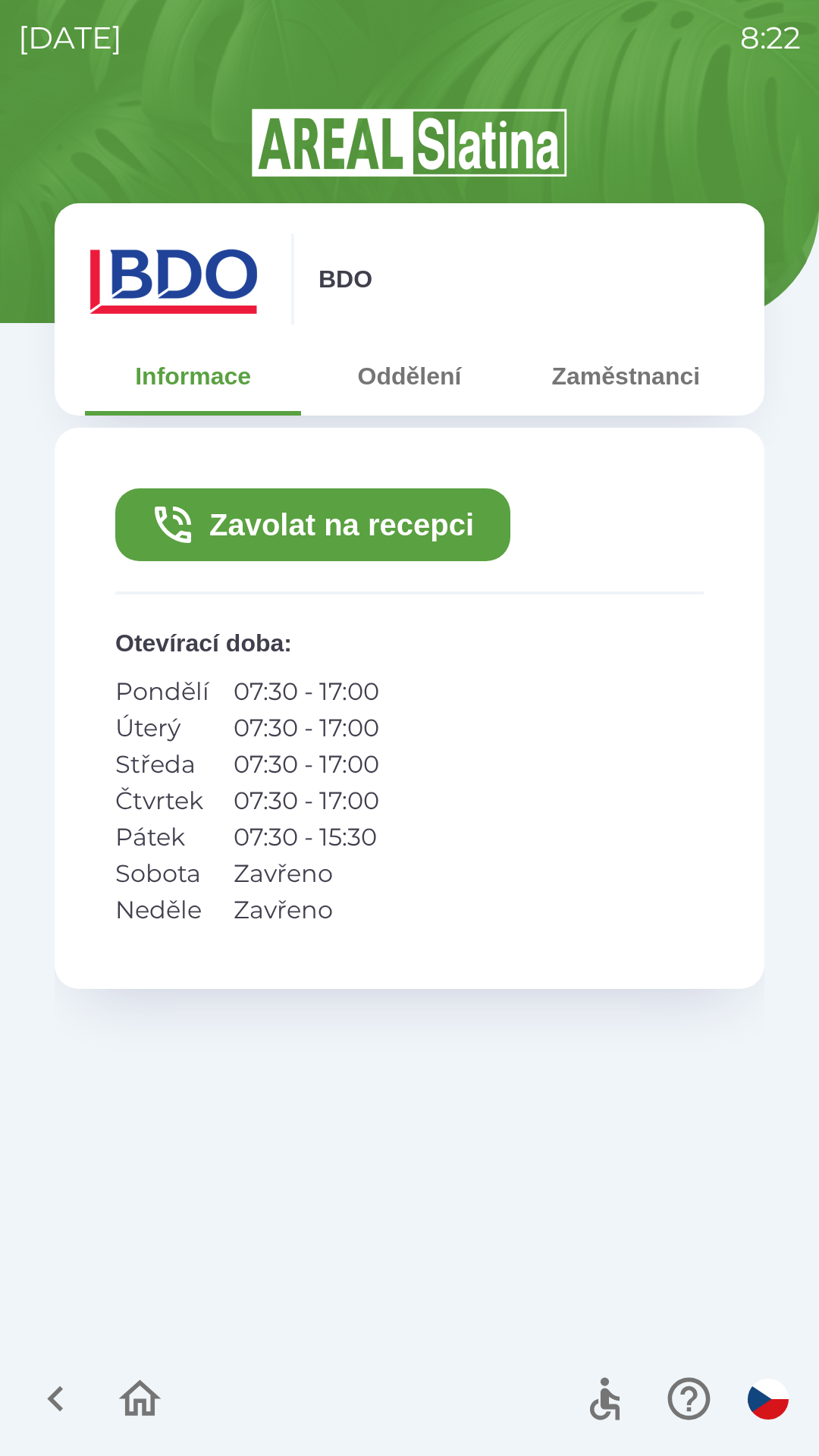
click at [366, 530] on button "Zavolat na recepci" at bounding box center [312, 525] width 395 height 73
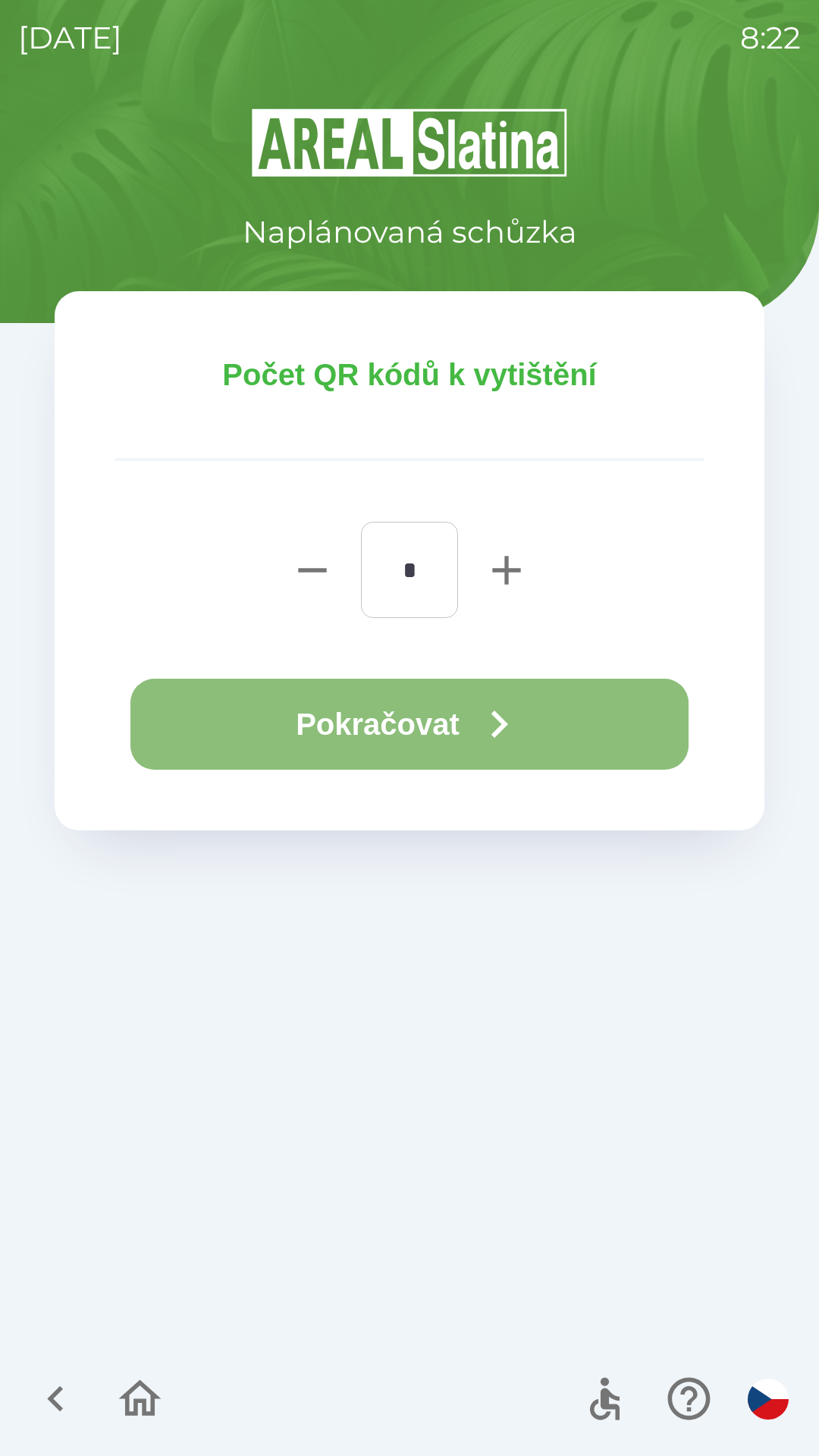
click at [446, 730] on button "Pokračovat" at bounding box center [409, 724] width 558 height 91
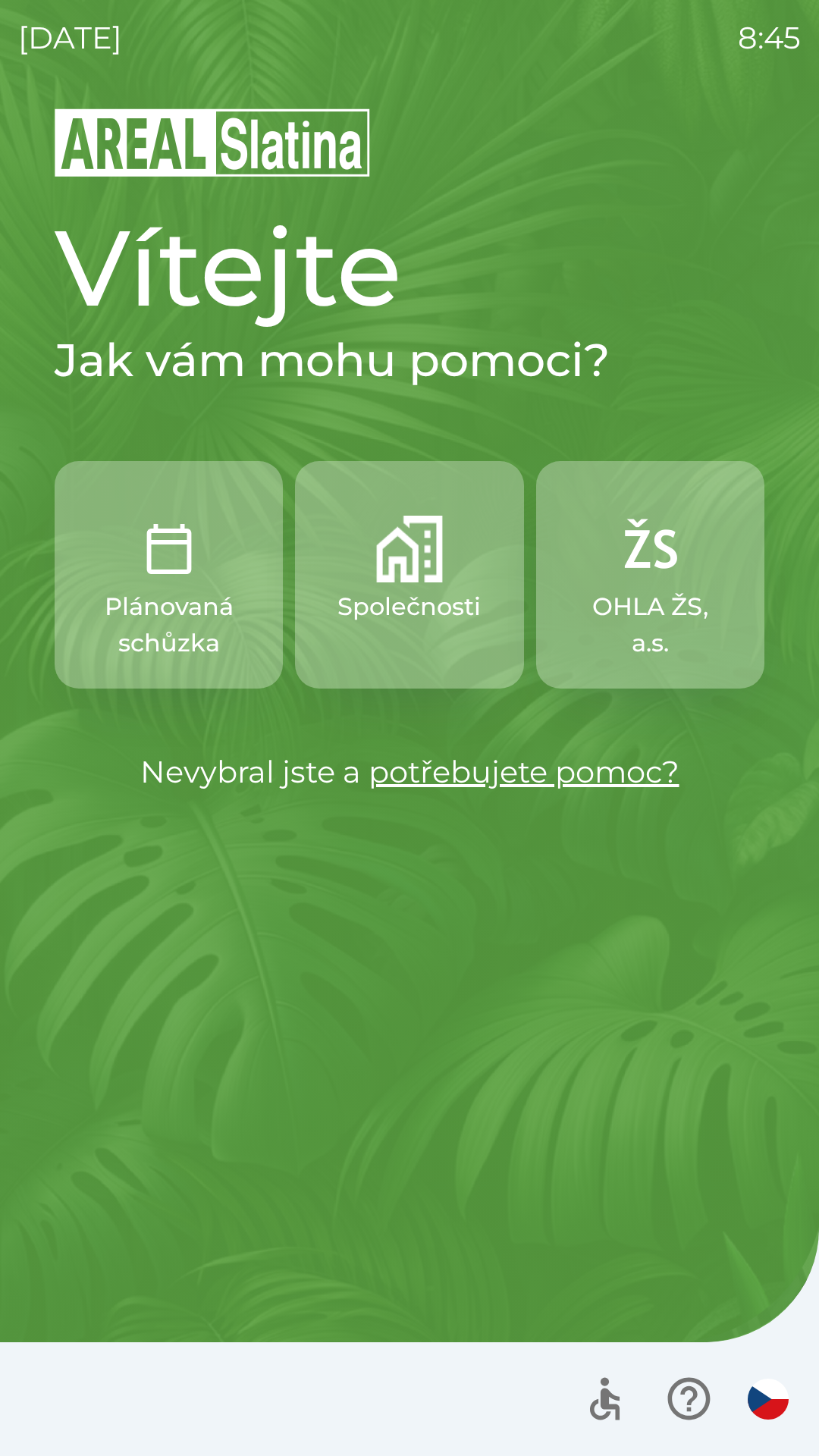
click at [363, 603] on p "Společnosti" at bounding box center [409, 607] width 144 height 37
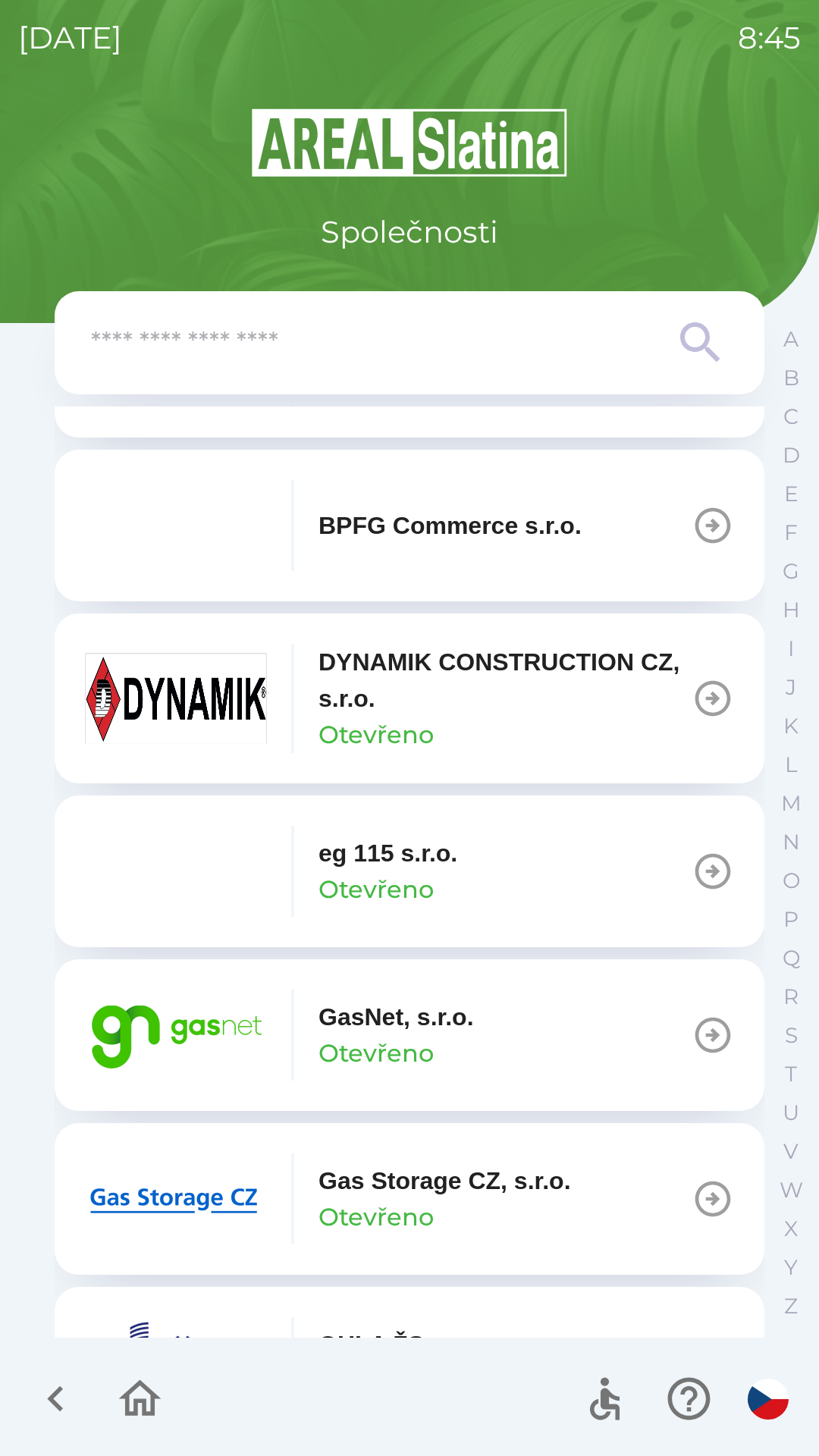
scroll to position [643, 0]
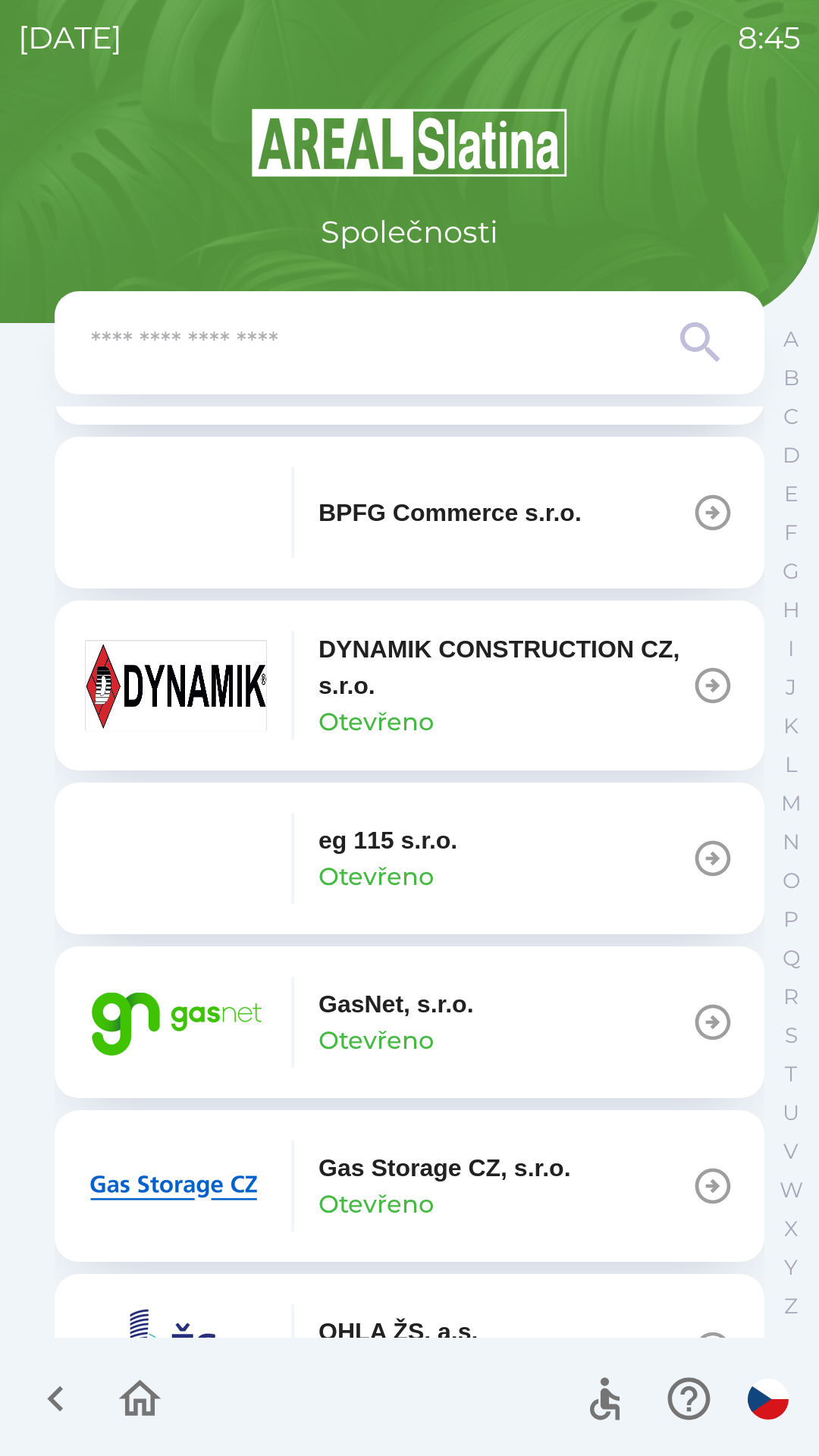
click at [341, 992] on p "GasNet, s.r.o." at bounding box center [396, 1004] width 156 height 37
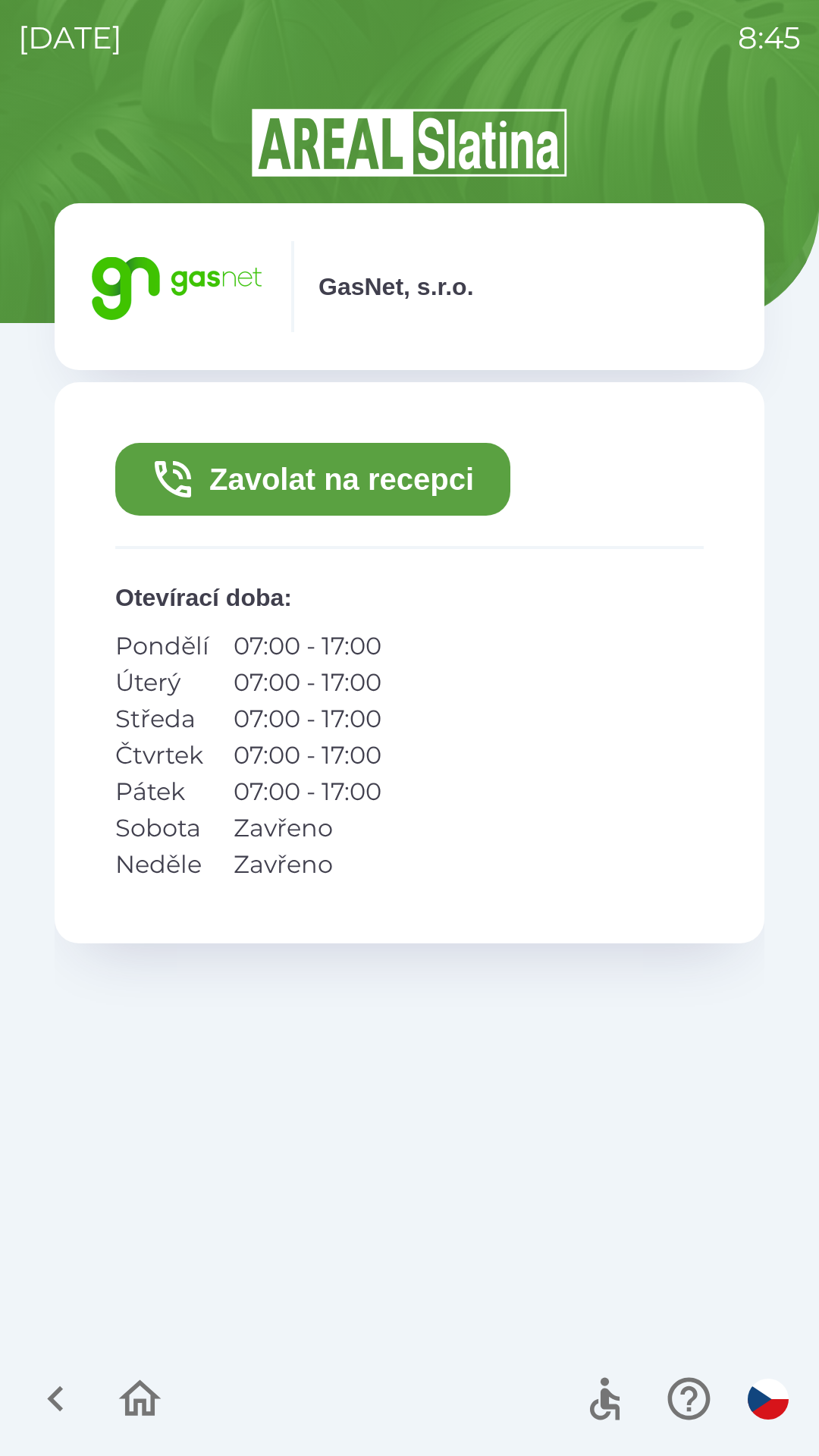
click at [198, 474] on button "Zavolat na recepci" at bounding box center [312, 480] width 395 height 73
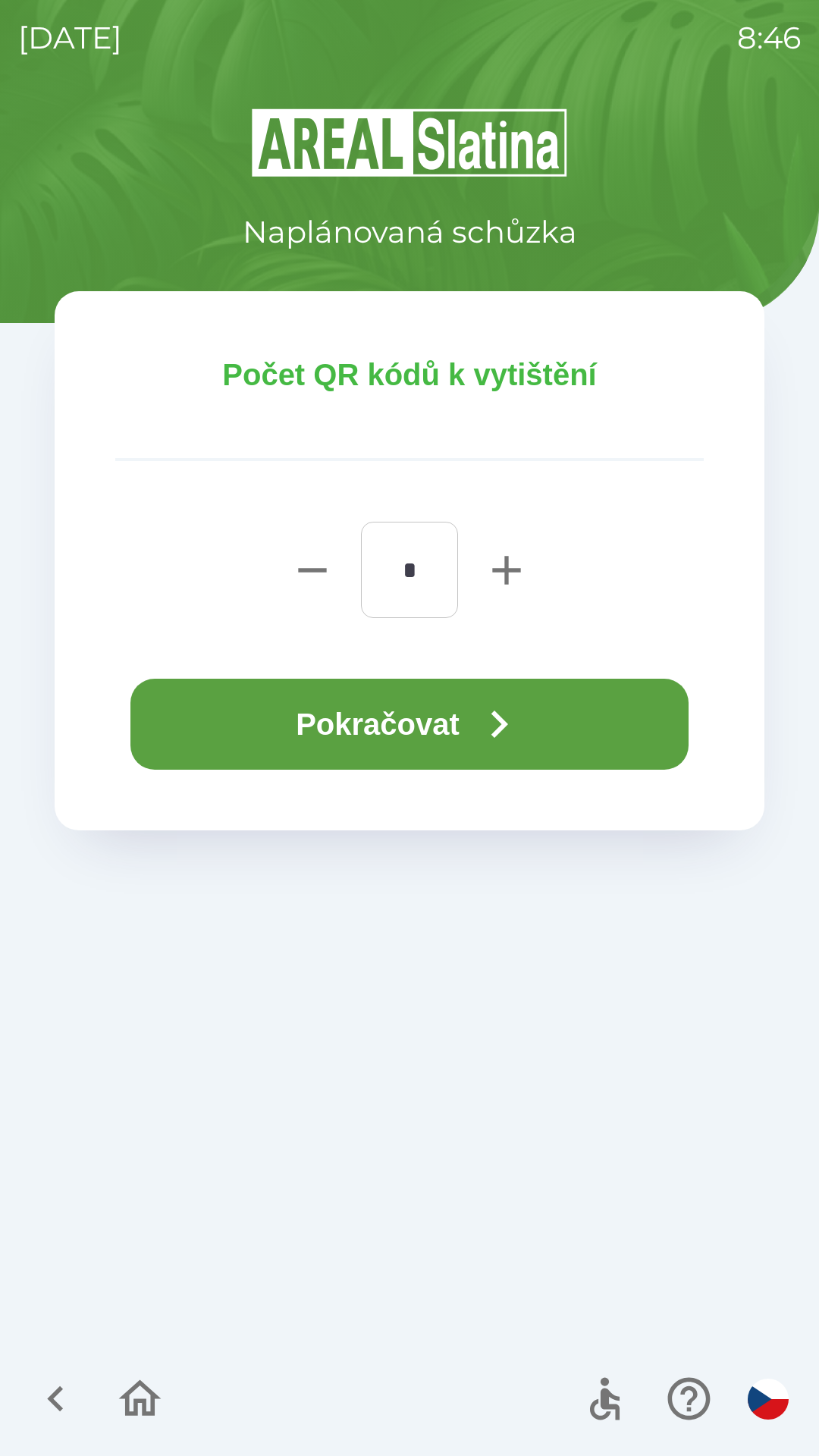
click at [413, 708] on button "Pokračovat" at bounding box center [409, 724] width 558 height 91
